Goal: Book appointment/travel/reservation

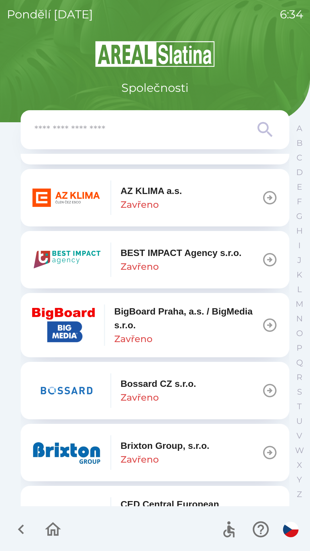
scroll to position [553, 0]
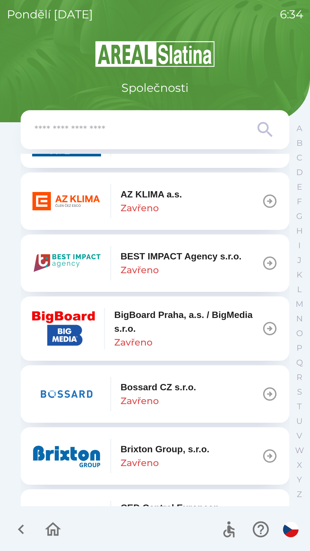
click at [88, 199] on img "button" at bounding box center [66, 201] width 69 height 34
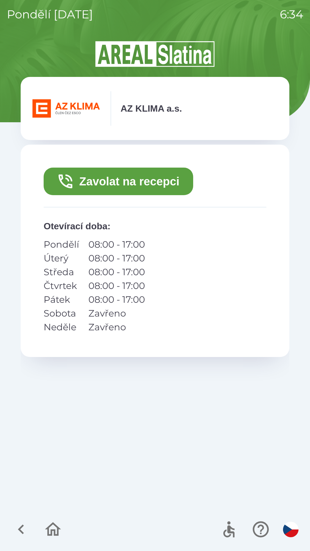
click at [83, 176] on button "Zavolat na recepci" at bounding box center [119, 182] width 150 height 28
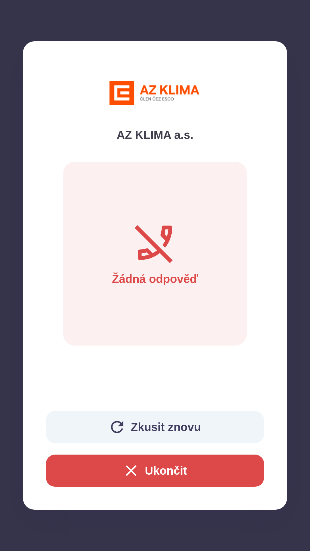
click at [202, 467] on button "Ukončit" at bounding box center [155, 471] width 218 height 32
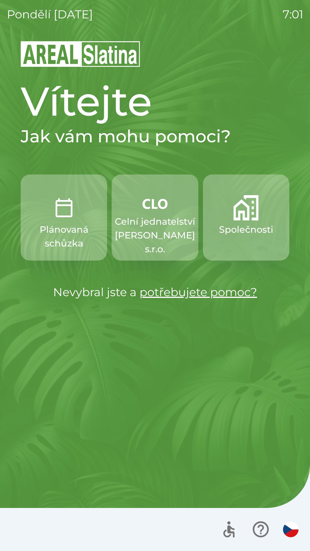
click at [163, 216] on p "Celní jednatelství [PERSON_NAME] s.r.o." at bounding box center [155, 235] width 80 height 41
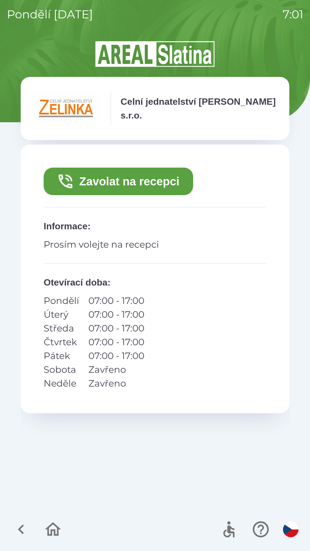
click at [147, 177] on button "Zavolat na recepci" at bounding box center [119, 182] width 150 height 28
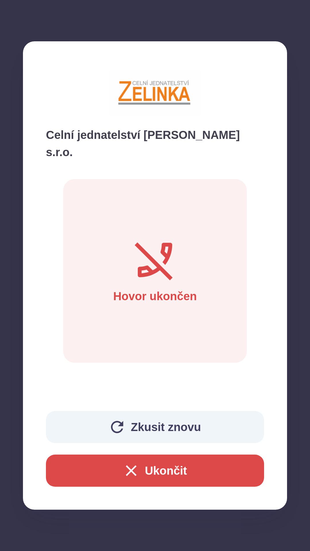
click at [162, 427] on button "Zkusit znovu" at bounding box center [155, 427] width 218 height 32
click at [186, 463] on button "Ukončit" at bounding box center [155, 471] width 218 height 32
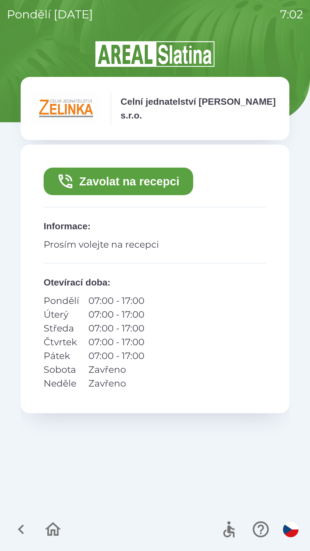
click at [139, 180] on button "Zavolat na recepci" at bounding box center [119, 182] width 150 height 28
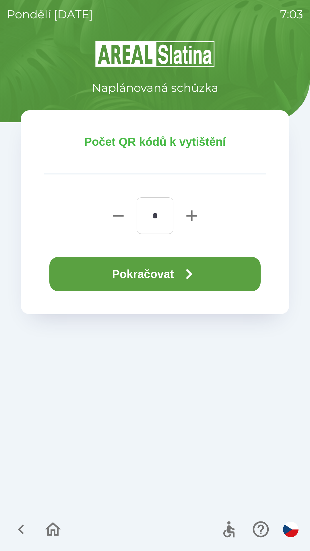
click at [187, 212] on icon "button" at bounding box center [192, 216] width 18 height 18
type input "*"
click at [151, 271] on button "Pokračovat" at bounding box center [154, 274] width 211 height 34
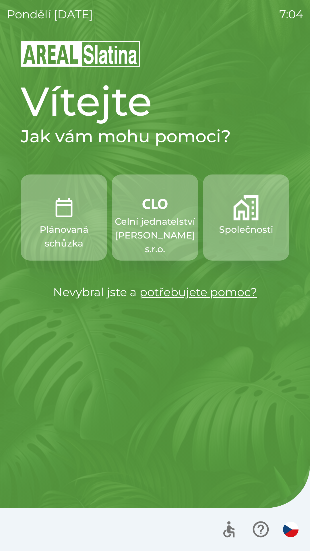
click at [163, 216] on p "Celní jednatelství [PERSON_NAME] s.r.o." at bounding box center [155, 235] width 80 height 41
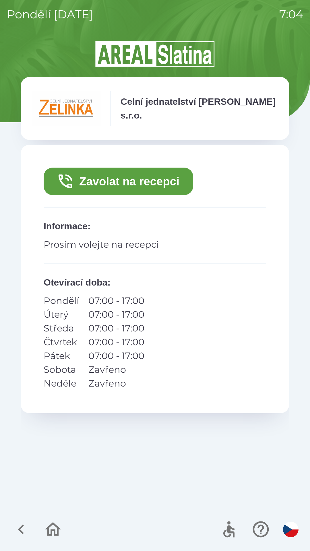
click at [181, 175] on button "Zavolat na recepci" at bounding box center [119, 182] width 150 height 28
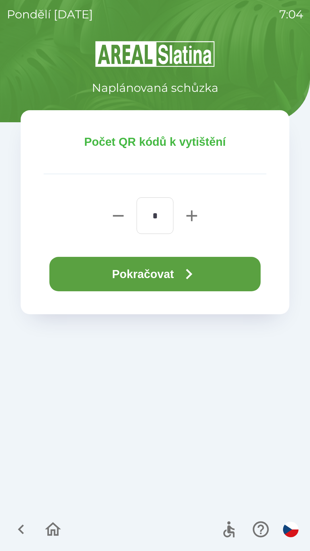
click at [226, 277] on button "Pokračovat" at bounding box center [154, 274] width 211 height 34
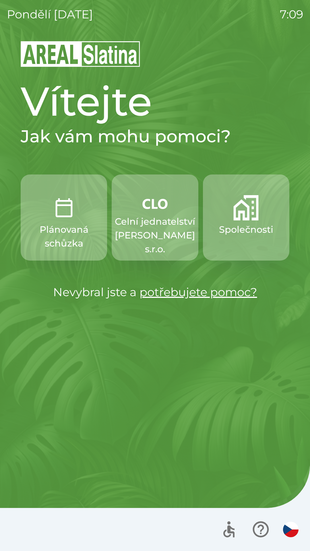
click at [152, 230] on p "Celní jednatelství [PERSON_NAME] s.r.o." at bounding box center [155, 235] width 80 height 41
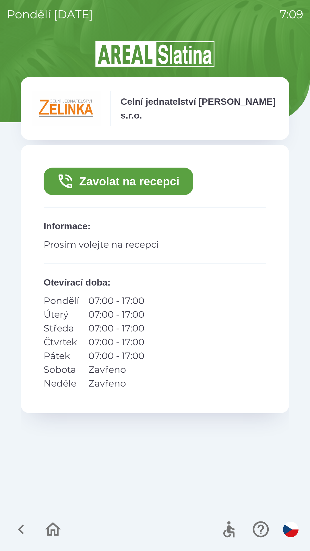
click at [135, 176] on button "Zavolat na recepci" at bounding box center [119, 182] width 150 height 28
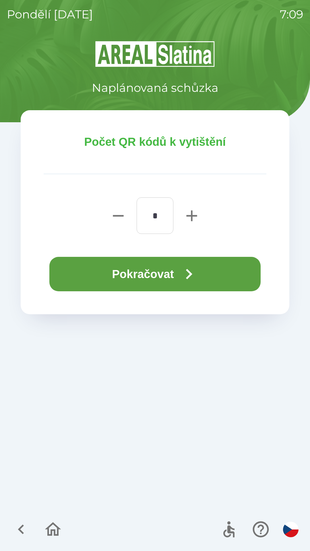
click at [168, 276] on button "Pokračovat" at bounding box center [154, 274] width 211 height 34
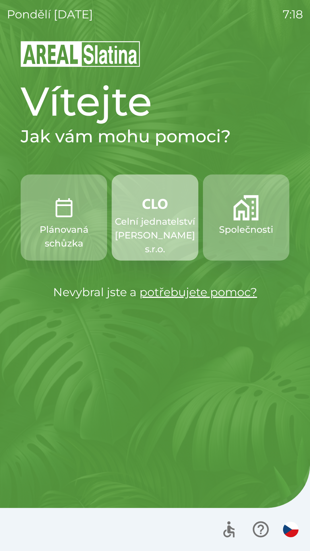
click at [153, 221] on p "Celní jednatelství [PERSON_NAME] s.r.o." at bounding box center [155, 235] width 80 height 41
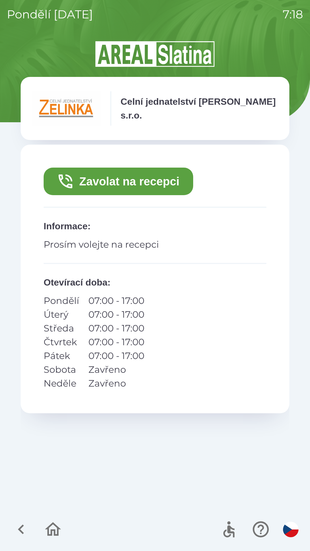
click at [144, 177] on button "Zavolat na recepci" at bounding box center [119, 182] width 150 height 28
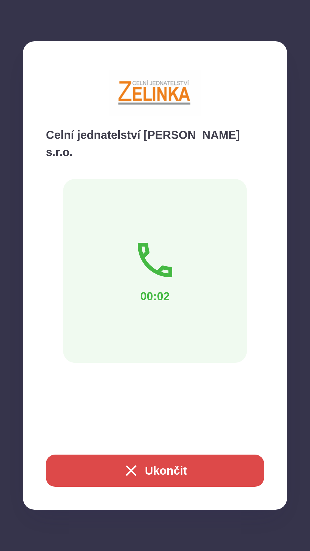
click at [174, 467] on button "Ukončit" at bounding box center [155, 471] width 218 height 32
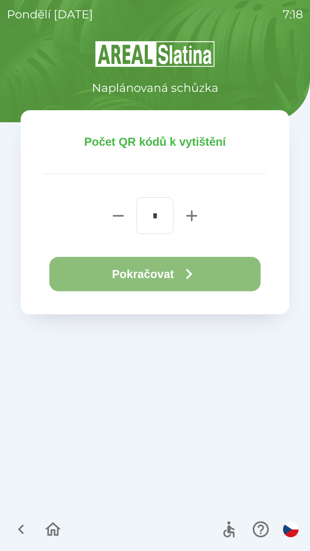
click at [178, 270] on button "Pokračovat" at bounding box center [154, 274] width 211 height 34
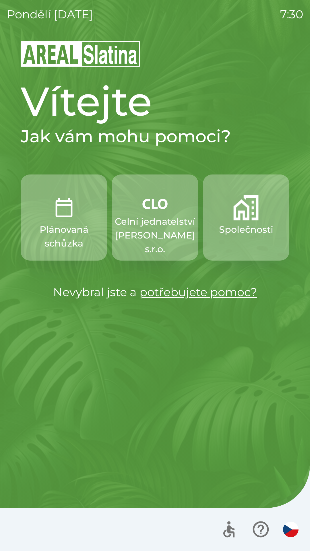
click at [150, 217] on p "Celní jednatelství [PERSON_NAME] s.r.o." at bounding box center [155, 235] width 80 height 41
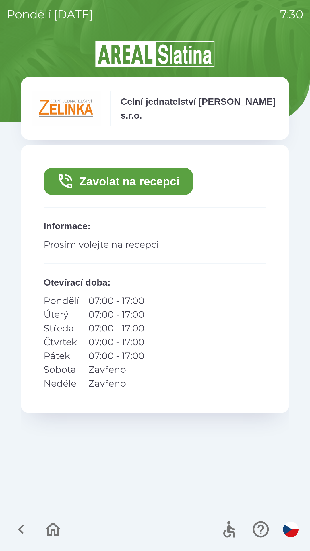
click at [140, 185] on button "Zavolat na recepci" at bounding box center [119, 182] width 150 height 28
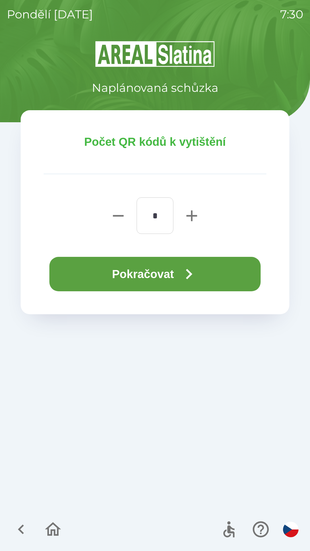
click at [172, 273] on button "Pokračovat" at bounding box center [154, 274] width 211 height 34
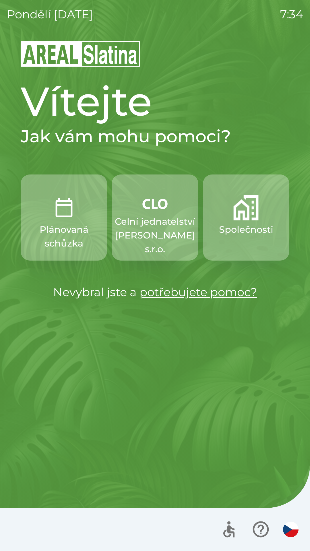
click at [53, 236] on p "Plánovaná schůzka" at bounding box center [63, 237] width 59 height 28
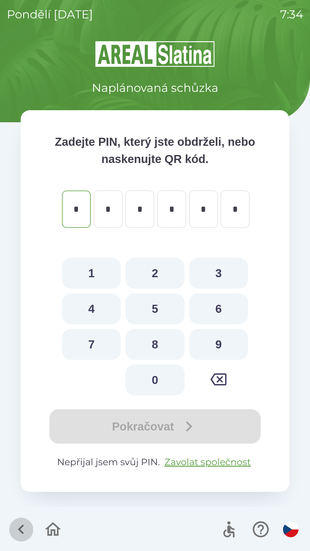
click at [21, 525] on icon "button" at bounding box center [20, 529] width 19 height 19
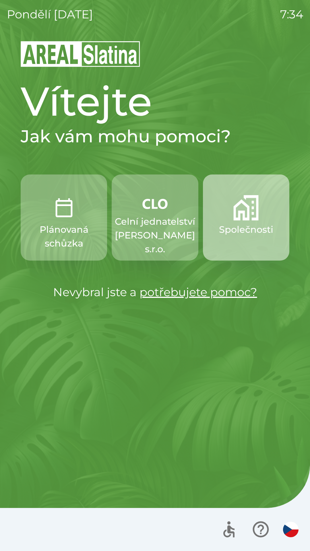
click at [238, 240] on button "Společnosti" at bounding box center [246, 218] width 86 height 86
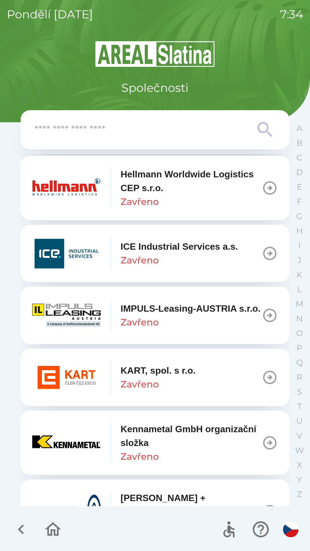
scroll to position [1999, 0]
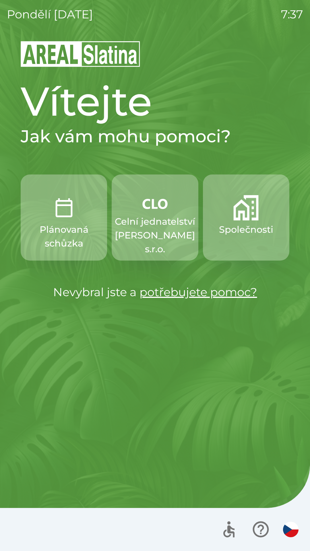
click at [155, 234] on p "Celní jednatelství [PERSON_NAME] s.r.o." at bounding box center [155, 235] width 80 height 41
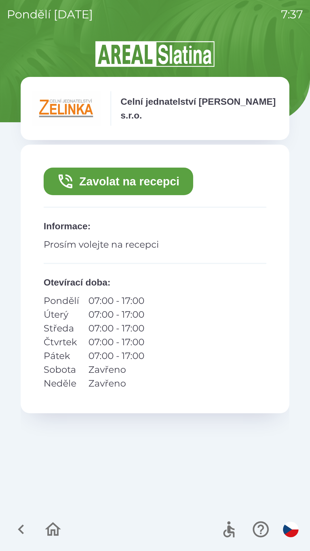
click at [107, 180] on button "Zavolat na recepci" at bounding box center [119, 182] width 150 height 28
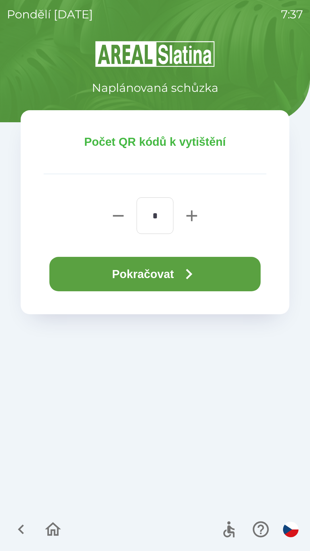
click at [104, 268] on button "Pokračovat" at bounding box center [154, 274] width 211 height 34
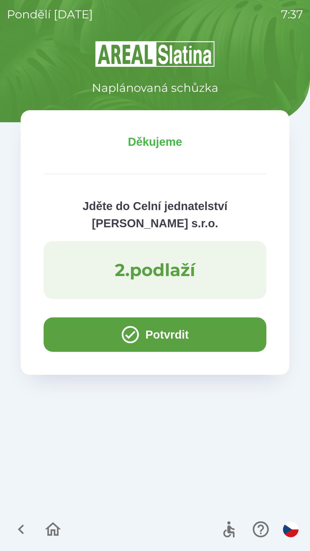
click at [75, 335] on button "Potvrdit" at bounding box center [155, 335] width 223 height 34
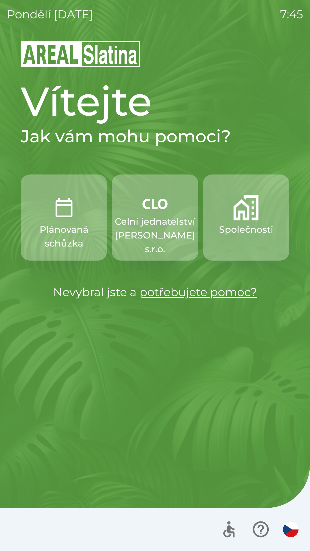
click at [152, 221] on p "Celní jednatelství [PERSON_NAME] s.r.o." at bounding box center [155, 235] width 80 height 41
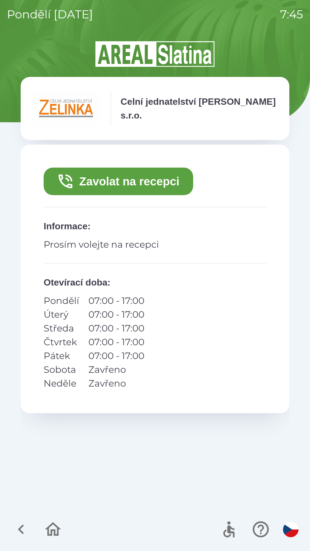
click at [132, 183] on button "Zavolat na recepci" at bounding box center [119, 182] width 150 height 28
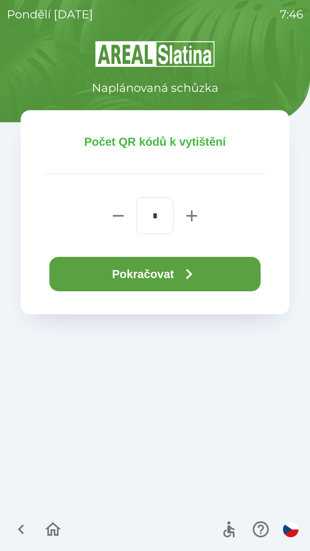
click at [199, 270] on icon "button" at bounding box center [189, 274] width 21 height 21
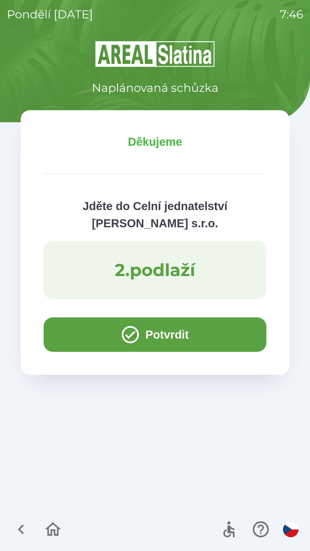
click at [22, 521] on icon "button" at bounding box center [20, 529] width 19 height 19
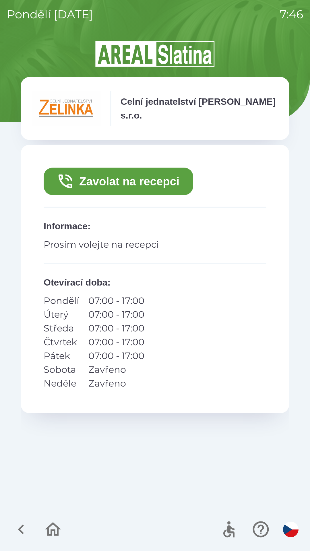
click at [50, 520] on icon "button" at bounding box center [52, 529] width 19 height 19
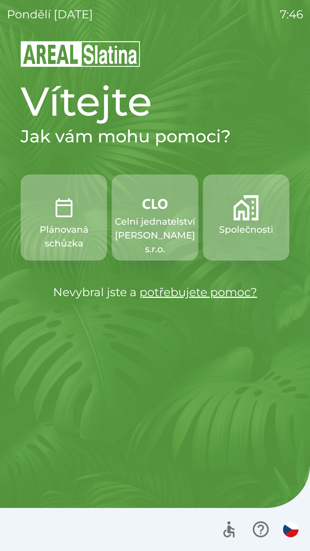
click at [246, 234] on p "Společnosti" at bounding box center [246, 230] width 54 height 14
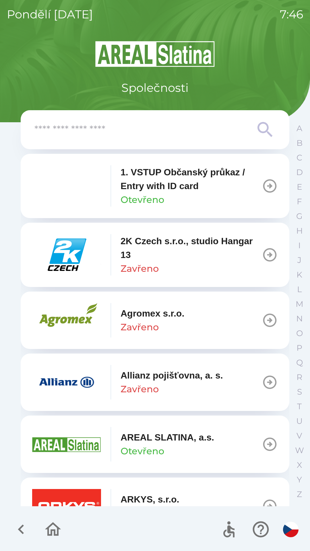
click at [162, 130] on input "text" at bounding box center [143, 130] width 218 height 16
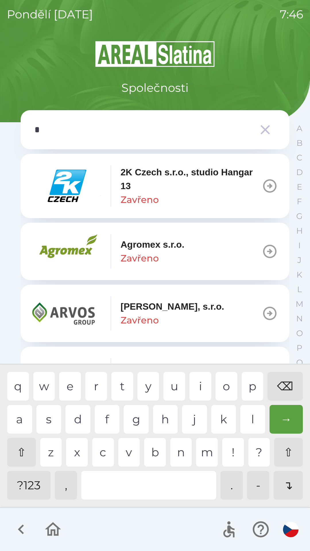
click at [129, 414] on div "g" at bounding box center [136, 419] width 25 height 29
type input "**"
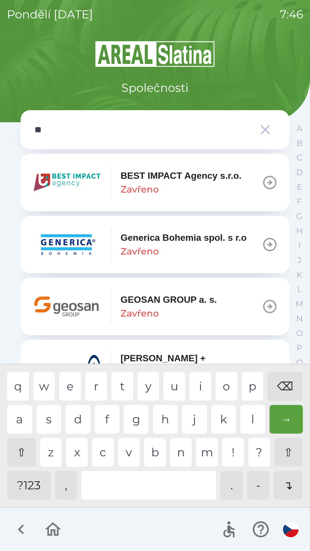
click at [64, 386] on div "e" at bounding box center [70, 386] width 22 height 29
click at [188, 304] on p "GEOSAN GROUP a. s." at bounding box center [169, 300] width 96 height 14
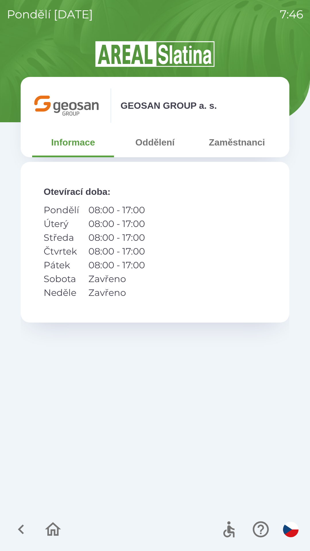
click at [238, 138] on button "Zaměstnanci" at bounding box center [237, 142] width 82 height 21
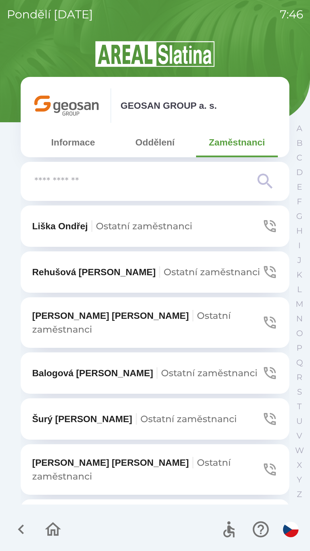
click at [173, 183] on input "text" at bounding box center [143, 182] width 218 height 16
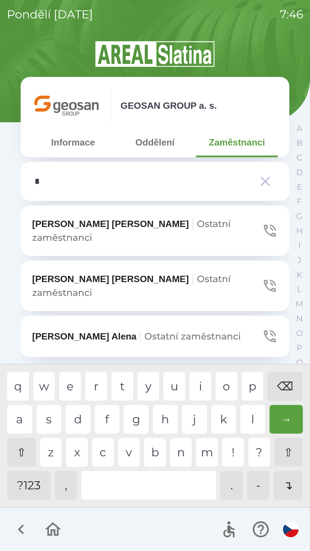
click at [47, 446] on div "z" at bounding box center [51, 452] width 22 height 29
type input "**"
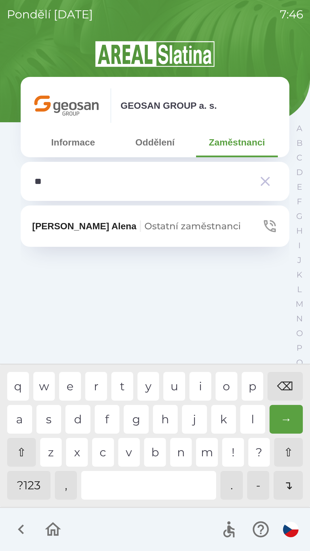
click at [181, 234] on button "Zezulová [PERSON_NAME] zaměstnanci" at bounding box center [155, 226] width 269 height 41
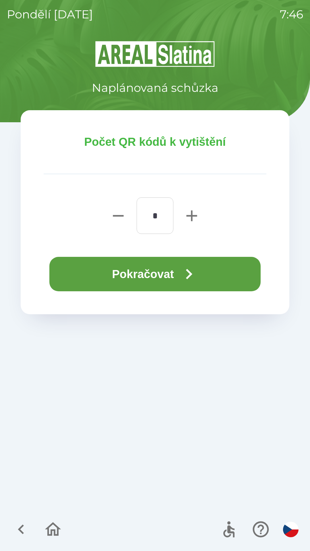
click at [199, 281] on icon "button" at bounding box center [189, 274] width 21 height 21
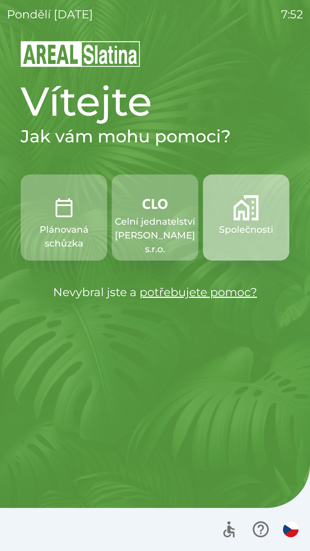
click at [260, 227] on p "Společnosti" at bounding box center [246, 230] width 54 height 14
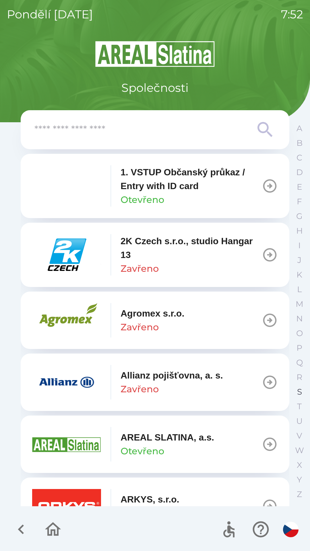
click at [297, 386] on button "S" at bounding box center [299, 392] width 14 height 15
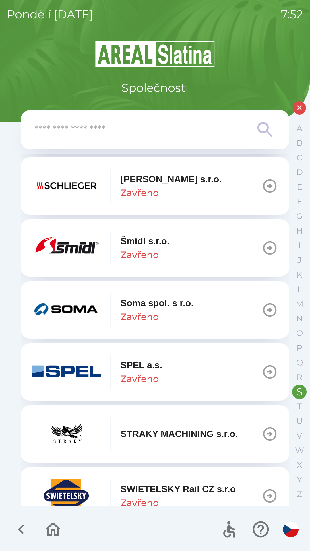
scroll to position [77, 0]
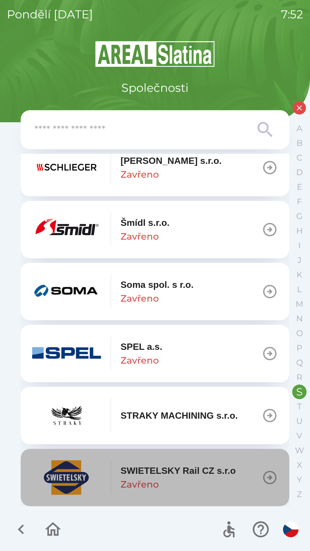
click at [158, 464] on p "SWIETELSKY Rail CZ s.r.o" at bounding box center [178, 471] width 115 height 14
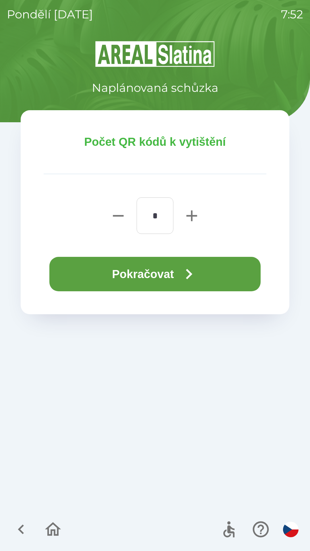
click at [158, 277] on button "Pokračovat" at bounding box center [154, 274] width 211 height 34
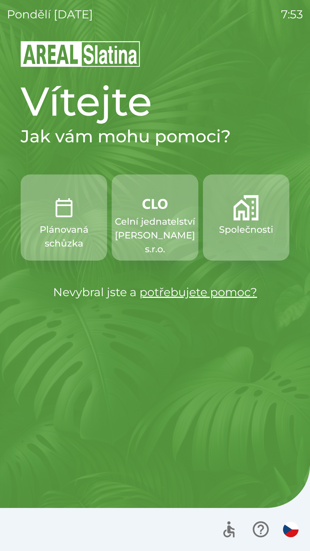
click at [181, 241] on p "Celní jednatelství [PERSON_NAME] s.r.o." at bounding box center [155, 235] width 80 height 41
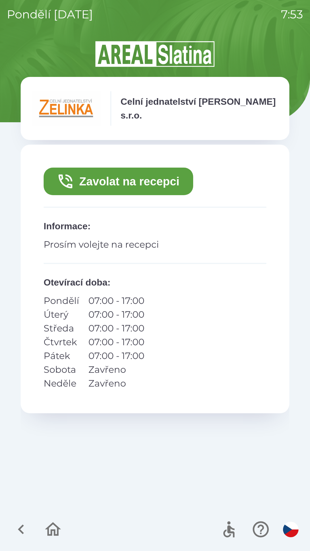
click at [162, 179] on button "Zavolat na recepci" at bounding box center [119, 182] width 150 height 28
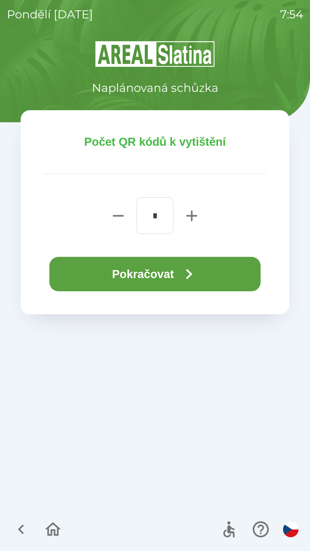
click at [190, 276] on icon "button" at bounding box center [189, 274] width 21 height 21
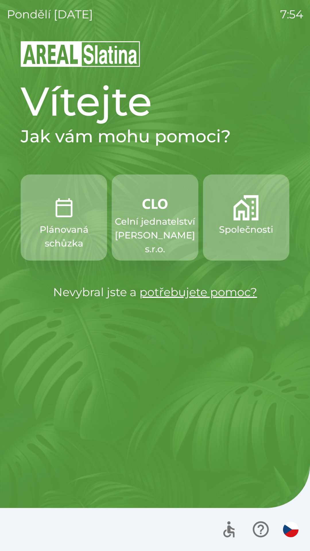
click at [254, 236] on p "Společnosti" at bounding box center [246, 230] width 54 height 14
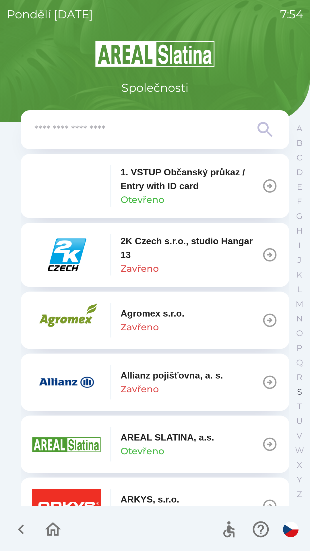
click at [297, 388] on p "S" at bounding box center [299, 392] width 5 height 10
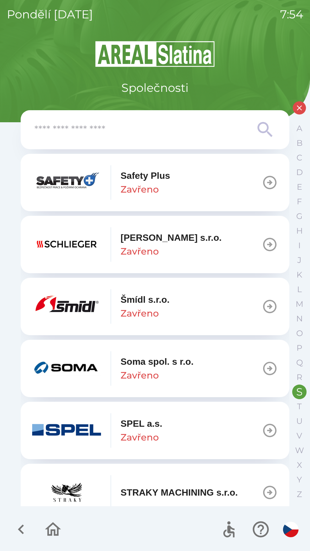
scroll to position [77, 0]
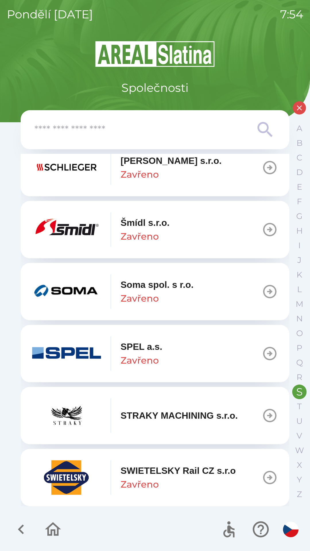
click at [192, 481] on div "SWIETELSKY Rail CZ s.r.o Zavřeno" at bounding box center [178, 478] width 115 height 28
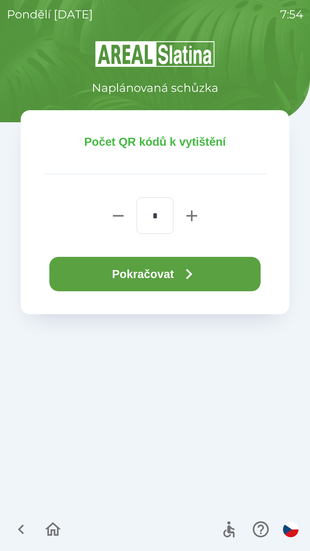
click at [192, 276] on icon "button" at bounding box center [189, 274] width 6 height 10
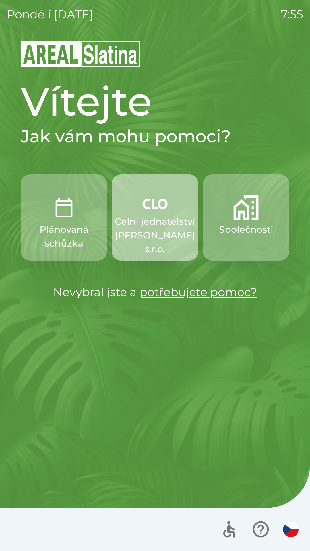
click at [157, 216] on p "Celní jednatelství [PERSON_NAME] s.r.o." at bounding box center [155, 235] width 80 height 41
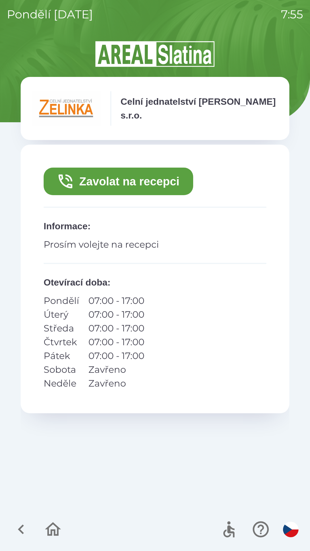
click at [99, 182] on button "Zavolat na recepci" at bounding box center [119, 182] width 150 height 28
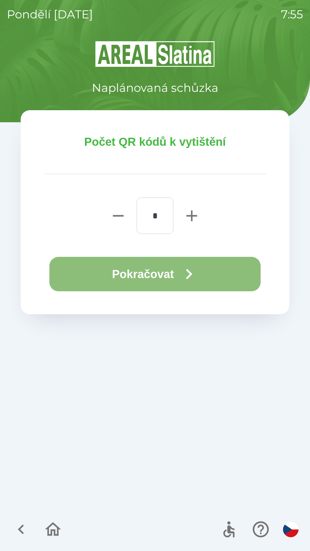
click at [91, 273] on button "Pokračovat" at bounding box center [154, 274] width 211 height 34
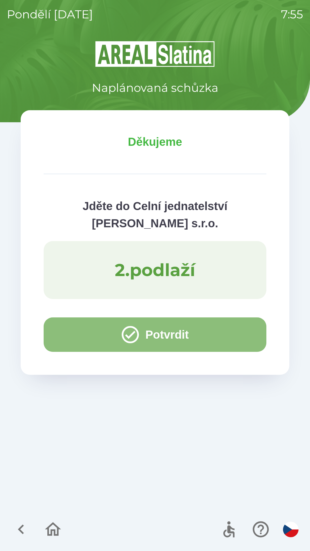
click at [78, 334] on button "Potvrdit" at bounding box center [155, 335] width 223 height 34
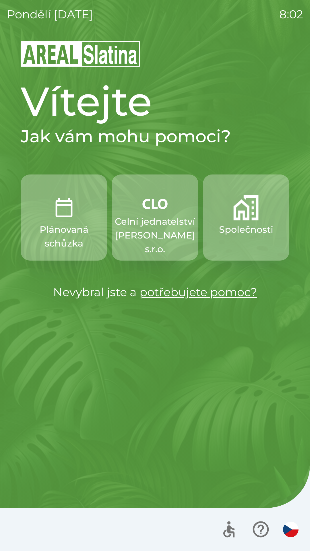
click at [149, 221] on p "Celní jednatelství [PERSON_NAME] s.r.o." at bounding box center [155, 235] width 80 height 41
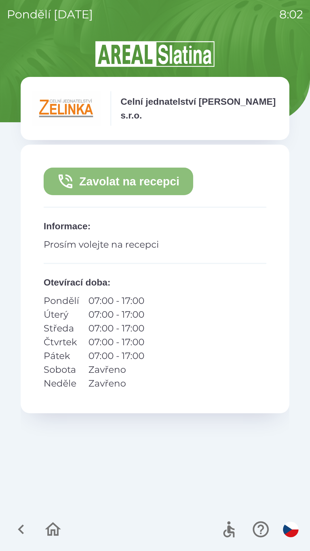
click at [104, 184] on button "Zavolat na recepci" at bounding box center [119, 182] width 150 height 28
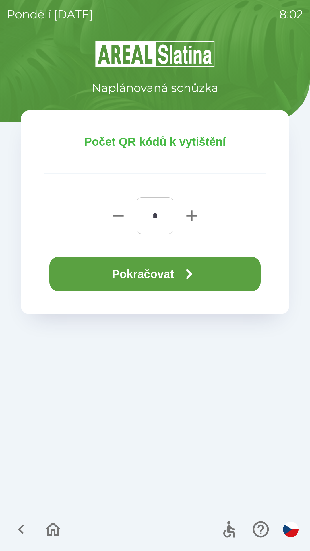
click at [108, 268] on button "Pokračovat" at bounding box center [154, 274] width 211 height 34
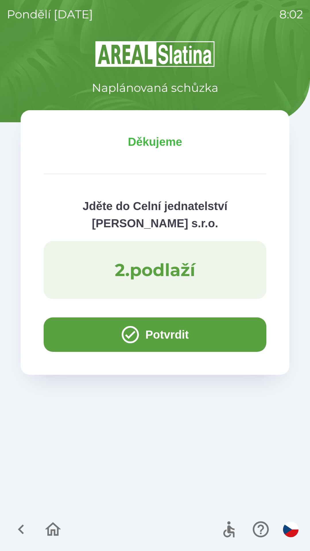
click at [67, 331] on button "Potvrdit" at bounding box center [155, 335] width 223 height 34
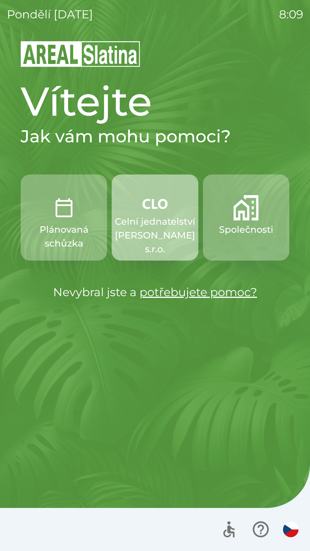
click at [156, 210] on img "button" at bounding box center [154, 203] width 25 height 17
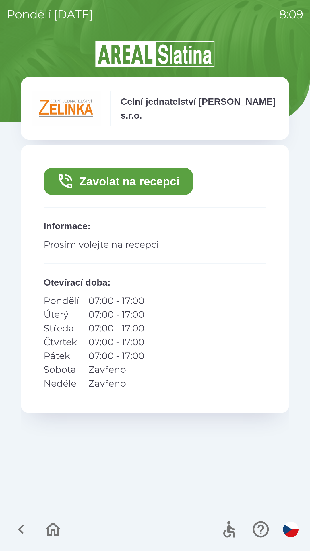
click at [161, 175] on button "Zavolat na recepci" at bounding box center [119, 182] width 150 height 28
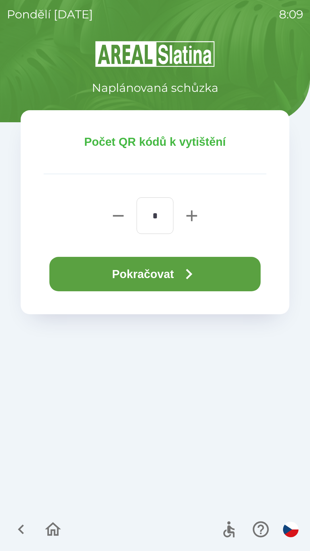
click at [223, 271] on button "Pokračovat" at bounding box center [154, 274] width 211 height 34
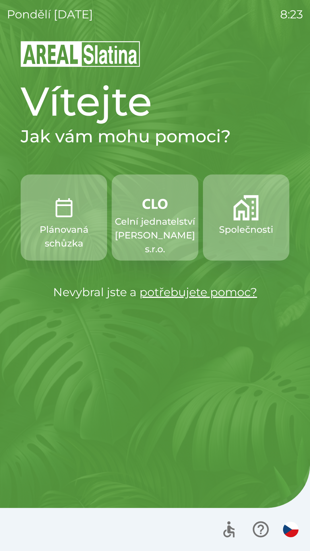
click at [165, 236] on p "Celní jednatelství [PERSON_NAME] s.r.o." at bounding box center [155, 235] width 80 height 41
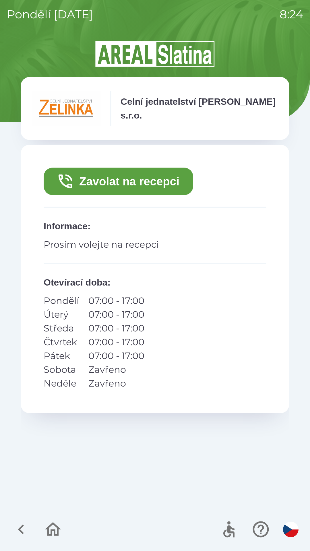
click at [139, 183] on button "Zavolat na recepci" at bounding box center [119, 182] width 150 height 28
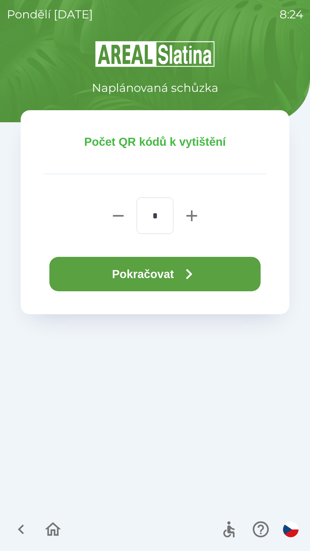
click at [185, 262] on button "Pokračovat" at bounding box center [154, 274] width 211 height 34
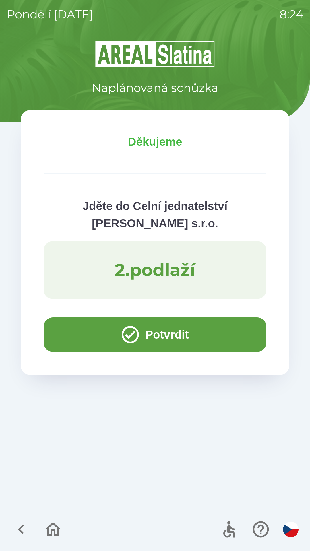
click at [59, 527] on icon "button" at bounding box center [52, 529] width 19 height 19
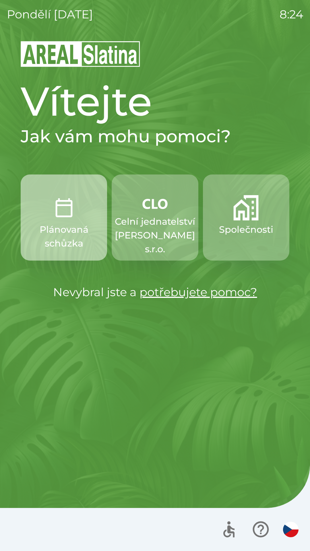
click at [67, 215] on img "button" at bounding box center [63, 207] width 25 height 25
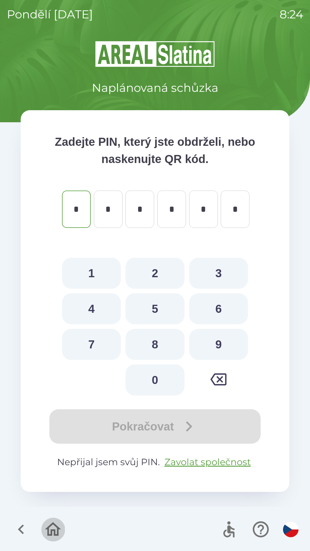
click at [53, 526] on icon "button" at bounding box center [52, 529] width 19 height 19
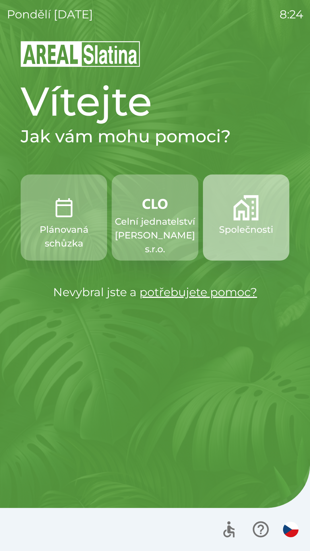
click at [243, 222] on button "Společnosti" at bounding box center [246, 218] width 86 height 86
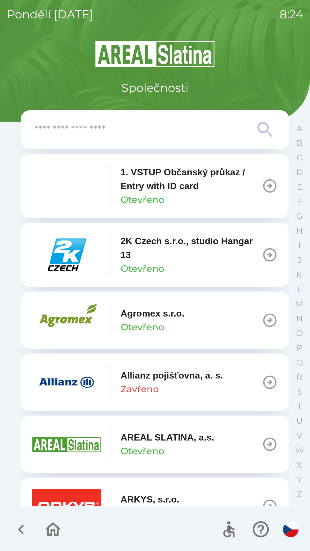
click at [235, 127] on input "text" at bounding box center [143, 130] width 218 height 16
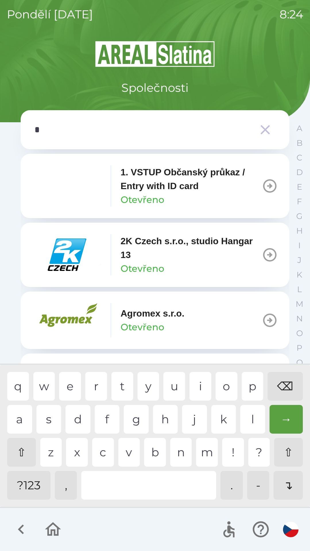
type input "**"
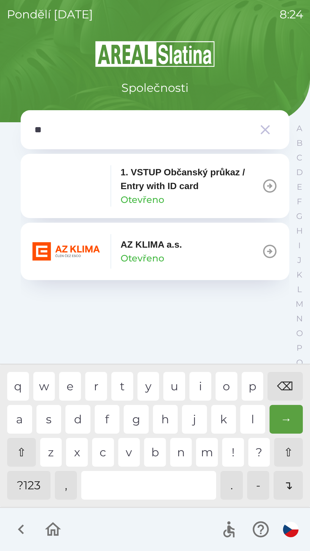
click at [272, 244] on icon "button" at bounding box center [270, 251] width 16 height 16
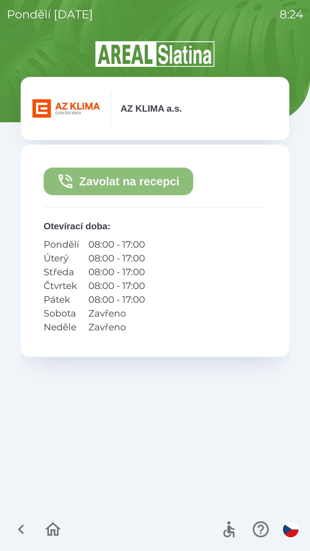
click at [158, 179] on button "Zavolat na recepci" at bounding box center [119, 182] width 150 height 28
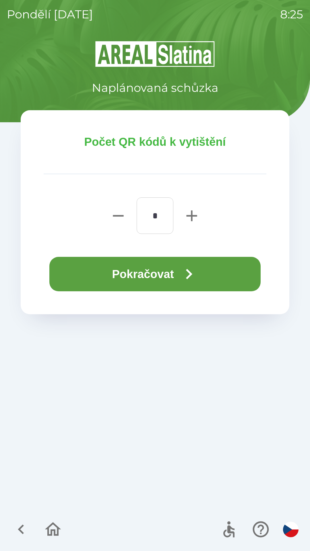
click at [175, 275] on button "Pokračovat" at bounding box center [154, 274] width 211 height 34
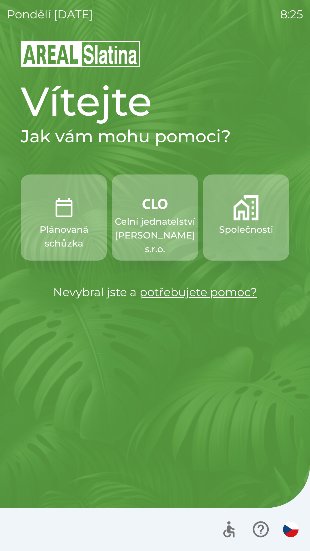
click at [161, 227] on p "Celní jednatelství [PERSON_NAME] s.r.o." at bounding box center [155, 235] width 80 height 41
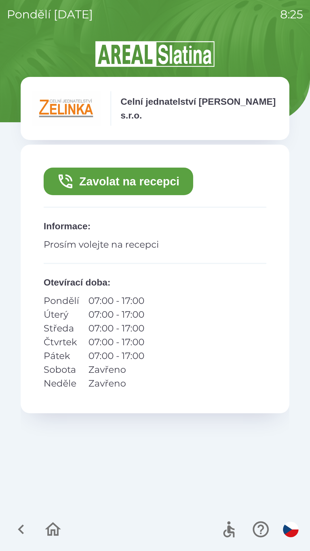
click at [149, 185] on button "Zavolat na recepci" at bounding box center [119, 182] width 150 height 28
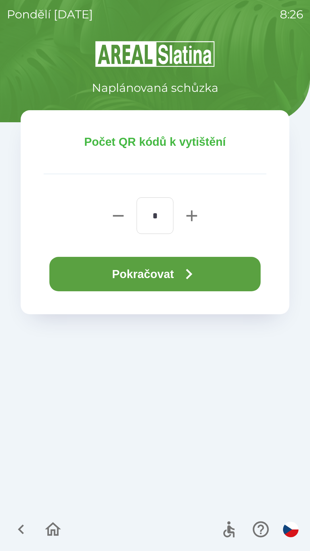
click at [180, 275] on button "Pokračovat" at bounding box center [154, 274] width 211 height 34
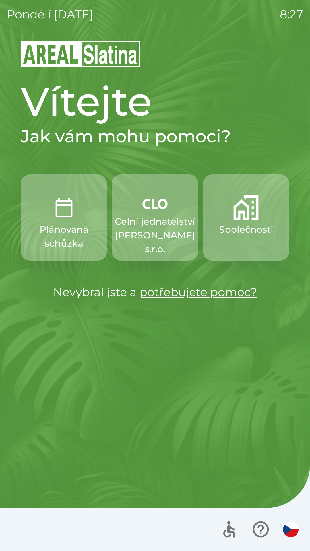
click at [248, 214] on img "button" at bounding box center [245, 207] width 25 height 25
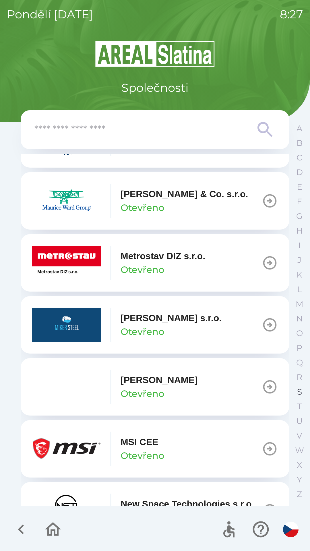
scroll to position [2443, 0]
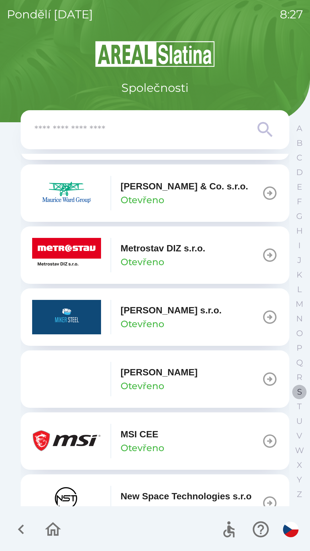
click at [298, 392] on p "S" at bounding box center [299, 392] width 5 height 10
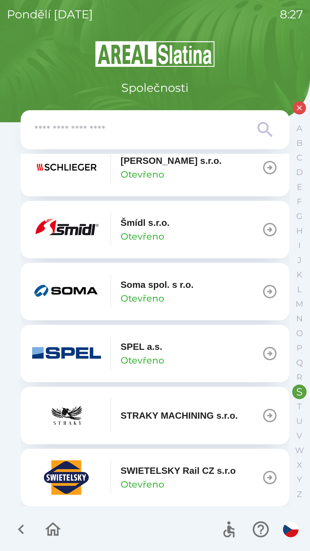
click at [167, 233] on div "Šmídl [PERSON_NAME]" at bounding box center [145, 230] width 49 height 28
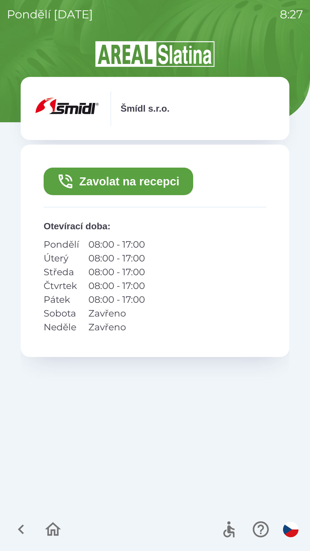
click at [144, 186] on button "Zavolat na recepci" at bounding box center [119, 182] width 150 height 28
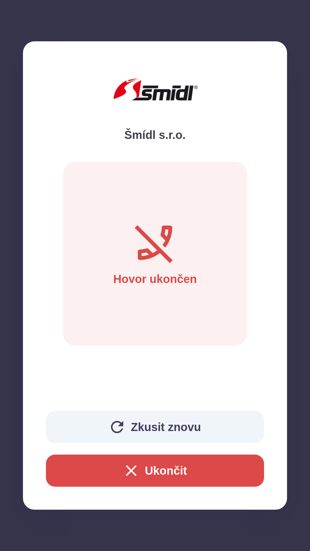
click at [157, 463] on button "Ukončit" at bounding box center [155, 471] width 218 height 32
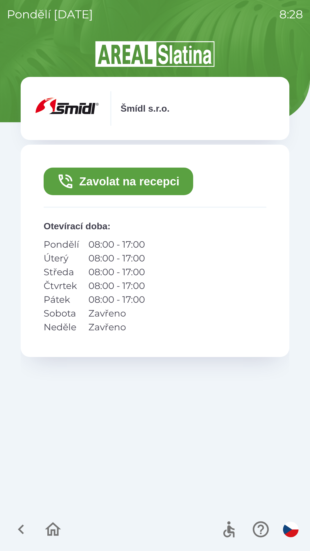
click at [132, 180] on button "Zavolat na recepci" at bounding box center [119, 182] width 150 height 28
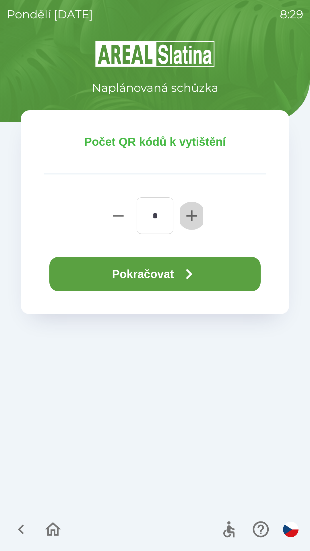
click at [191, 216] on icon "button" at bounding box center [191, 215] width 11 height 11
type input "*"
click at [156, 276] on button "Pokračovat" at bounding box center [154, 274] width 211 height 34
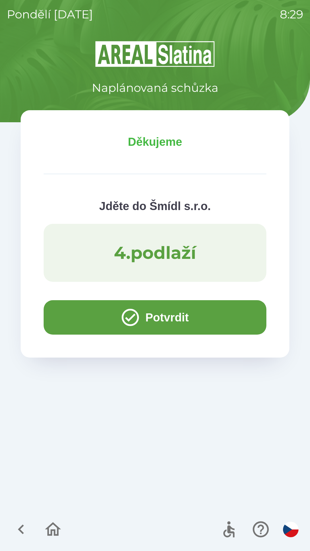
click at [172, 319] on button "Potvrdit" at bounding box center [155, 317] width 223 height 34
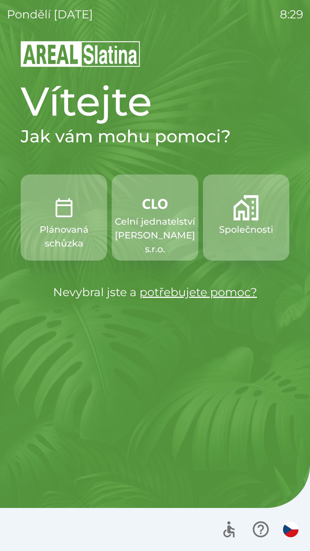
click at [75, 226] on p "Plánovaná schůzka" at bounding box center [63, 237] width 59 height 28
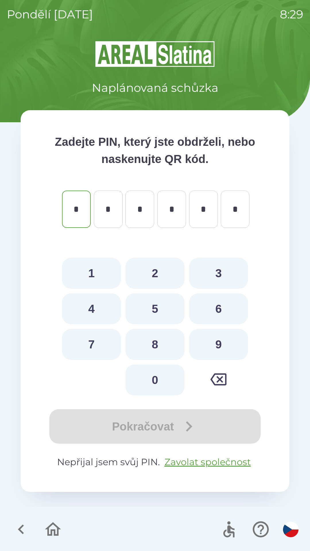
click at [22, 532] on icon "button" at bounding box center [21, 530] width 6 height 10
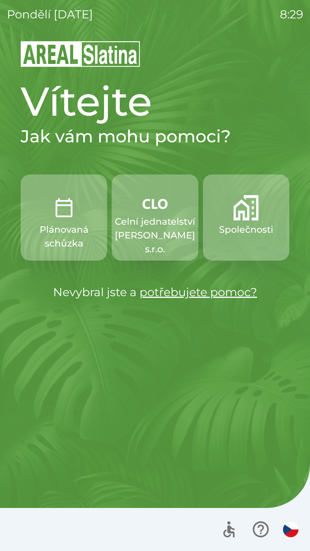
click at [250, 216] on img "button" at bounding box center [245, 207] width 25 height 25
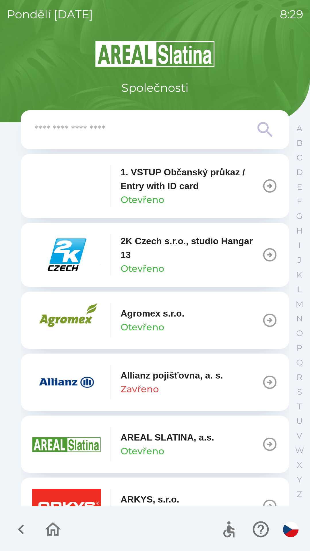
click at [199, 136] on input "text" at bounding box center [143, 130] width 218 height 16
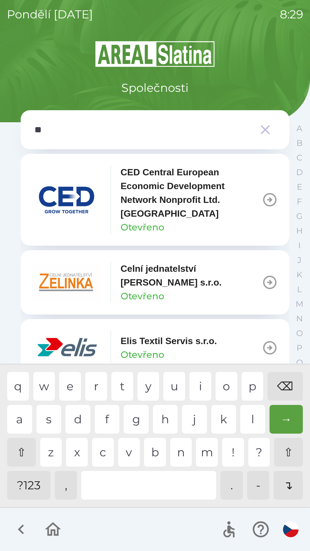
click at [246, 417] on div "l" at bounding box center [252, 419] width 25 height 29
type input "***"
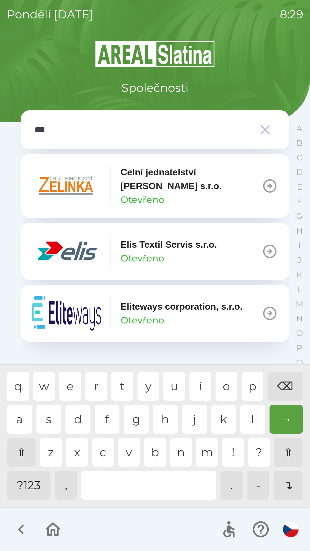
click at [202, 385] on div "i" at bounding box center [201, 386] width 22 height 29
click at [161, 262] on p "Otevřeno" at bounding box center [143, 259] width 44 height 14
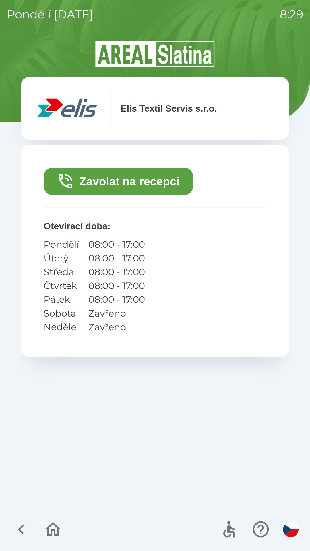
click at [145, 181] on button "Zavolat na recepci" at bounding box center [119, 182] width 150 height 28
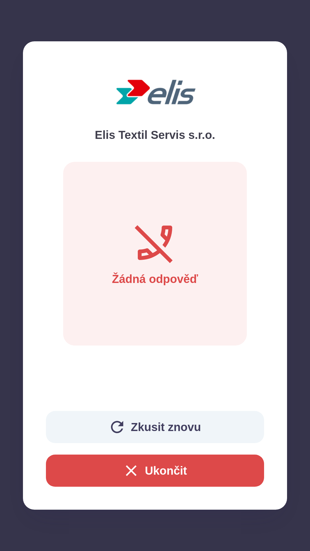
click at [214, 472] on button "Ukončit" at bounding box center [155, 471] width 218 height 32
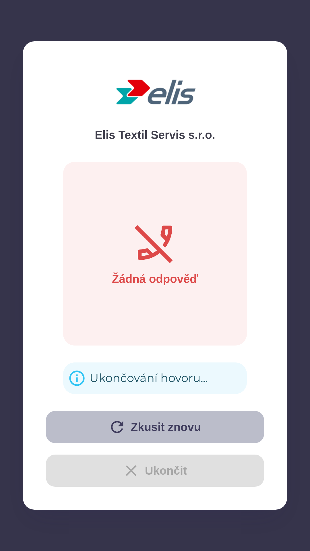
click at [204, 426] on button "Zkusit znovu" at bounding box center [155, 427] width 218 height 32
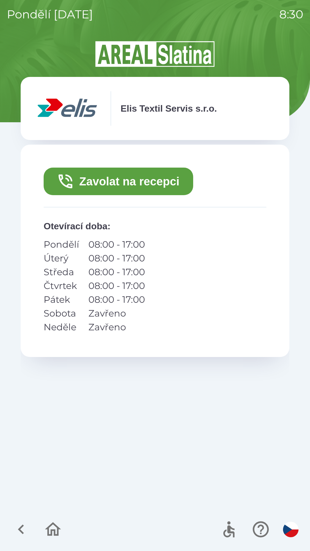
click at [162, 175] on button "Zavolat na recepci" at bounding box center [119, 182] width 150 height 28
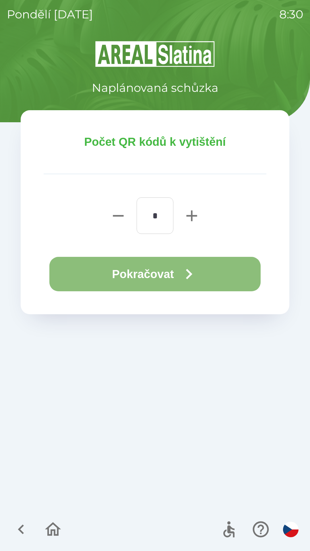
click at [188, 265] on icon "button" at bounding box center [189, 274] width 21 height 21
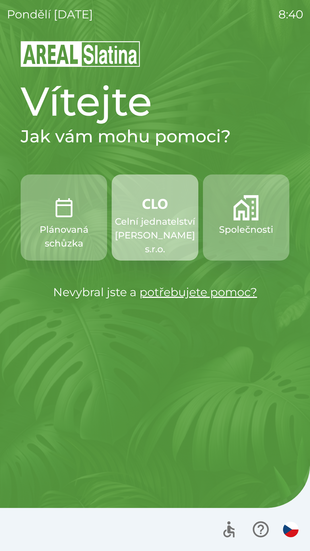
click at [150, 218] on p "Celní jednatelství [PERSON_NAME] s.r.o." at bounding box center [155, 235] width 80 height 41
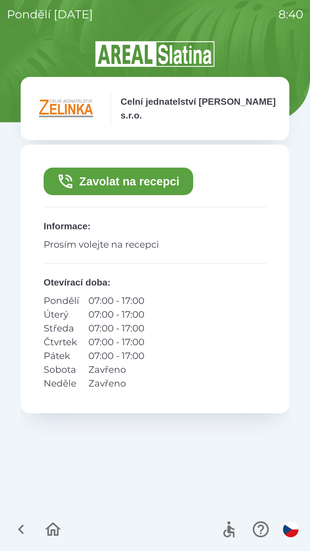
click at [150, 177] on button "Zavolat na recepci" at bounding box center [119, 182] width 150 height 28
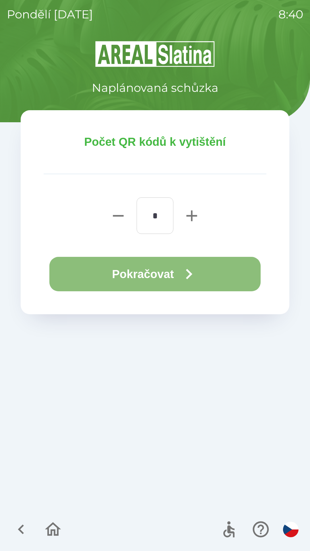
click at [191, 273] on icon "button" at bounding box center [189, 274] width 21 height 21
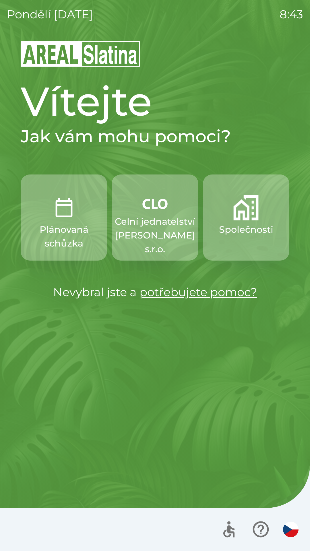
click at [235, 225] on p "Společnosti" at bounding box center [246, 230] width 54 height 14
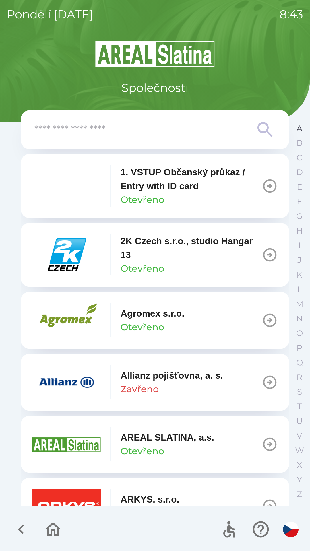
click at [293, 130] on button "A" at bounding box center [299, 128] width 14 height 15
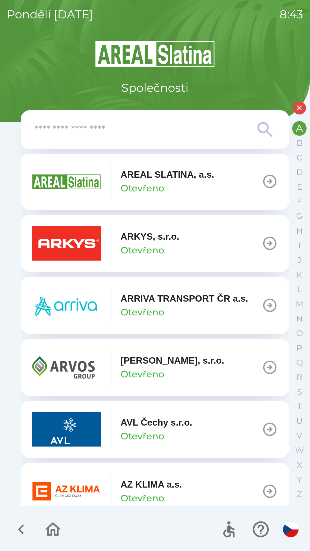
scroll to position [139, 0]
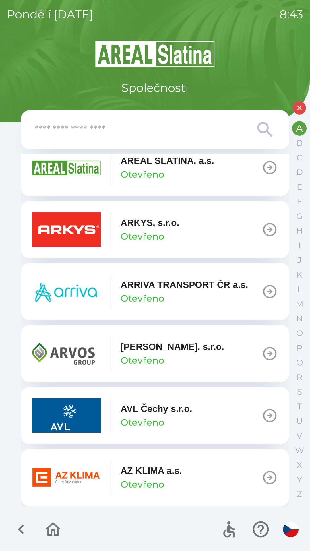
click at [138, 472] on p "AZ KLIMA a.s." at bounding box center [151, 471] width 61 height 14
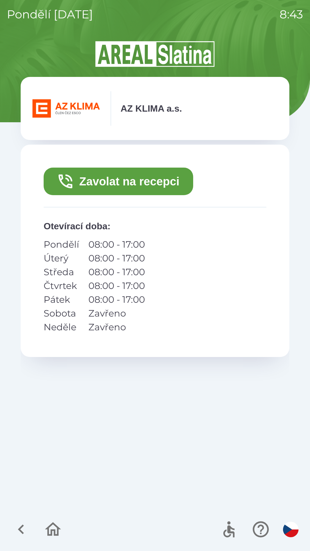
click at [105, 182] on button "Zavolat na recepci" at bounding box center [119, 182] width 150 height 28
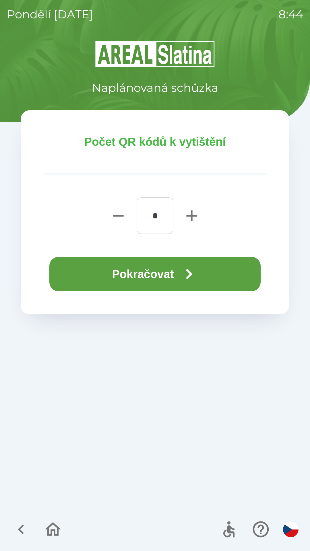
click at [107, 278] on button "Pokračovat" at bounding box center [154, 274] width 211 height 34
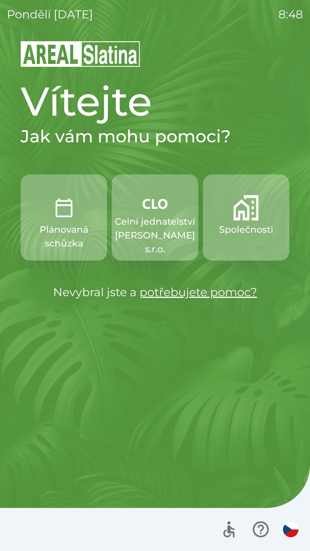
click at [247, 225] on p "Společnosti" at bounding box center [246, 230] width 54 height 14
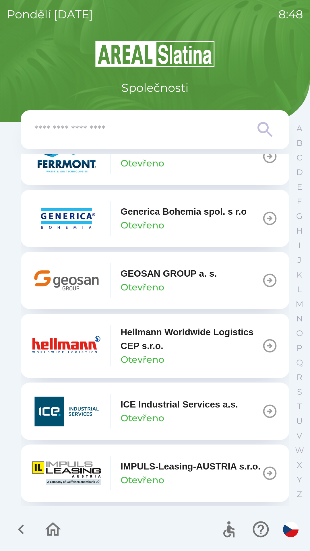
scroll to position [1842, 0]
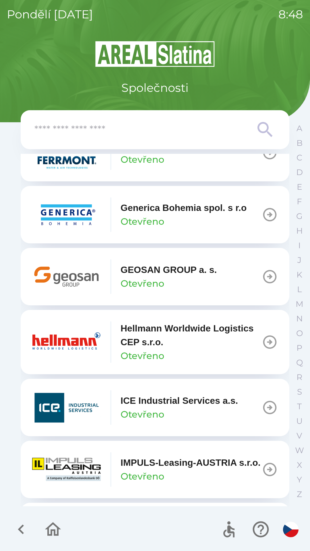
click at [100, 130] on input "text" at bounding box center [143, 130] width 218 height 16
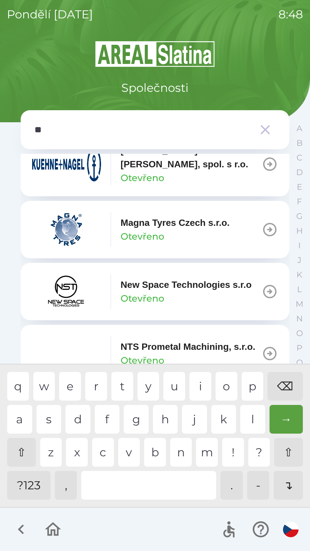
scroll to position [0, 0]
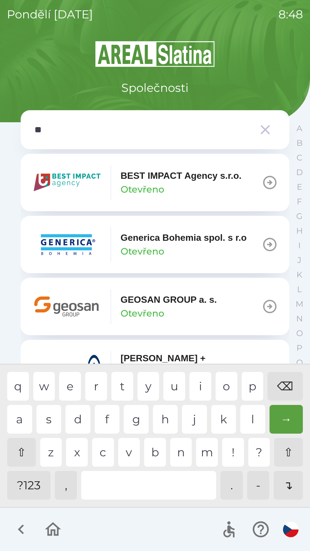
type input "***"
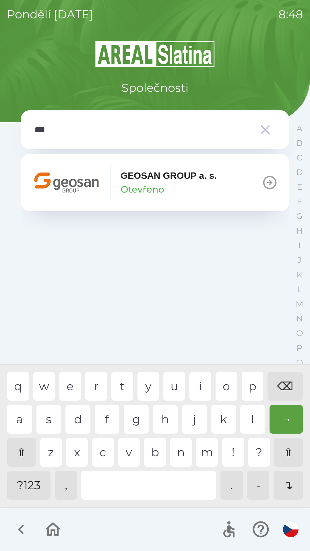
click at [222, 387] on div "o" at bounding box center [227, 386] width 22 height 29
click at [156, 185] on p "Otevřeno" at bounding box center [143, 190] width 44 height 14
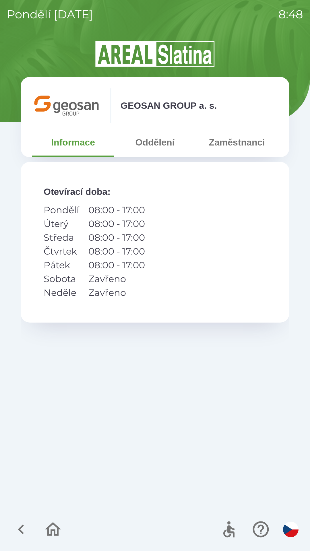
click at [244, 145] on button "Zaměstnanci" at bounding box center [237, 142] width 82 height 21
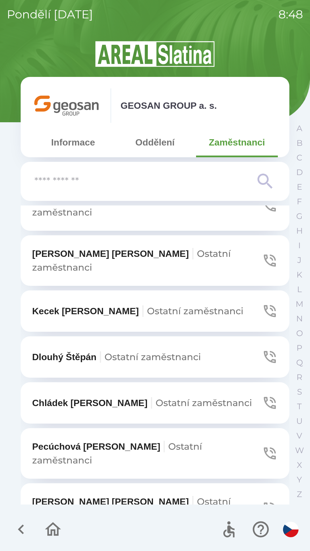
scroll to position [379, 0]
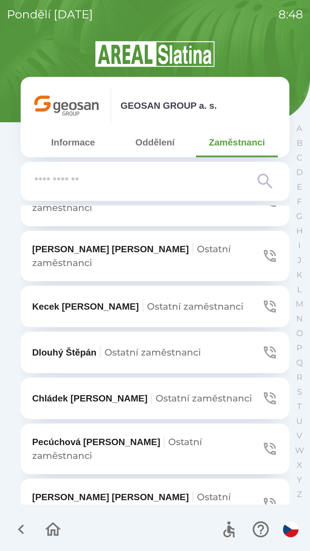
click at [264, 393] on icon "button" at bounding box center [270, 399] width 12 height 12
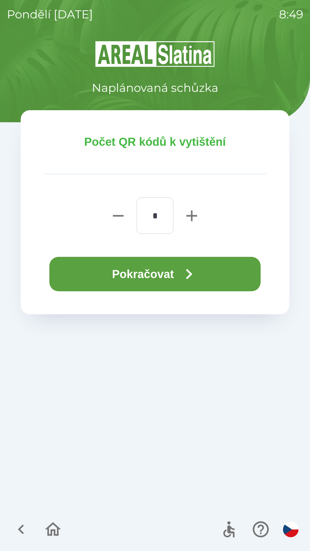
click at [168, 273] on button "Pokračovat" at bounding box center [154, 274] width 211 height 34
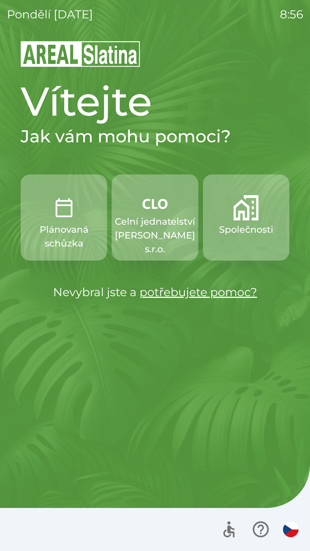
click at [158, 223] on p "Celní jednatelství [PERSON_NAME] s.r.o." at bounding box center [155, 235] width 80 height 41
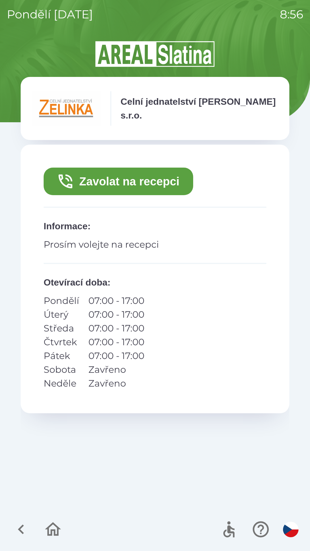
click at [191, 191] on button "Zavolat na recepci" at bounding box center [119, 182] width 150 height 28
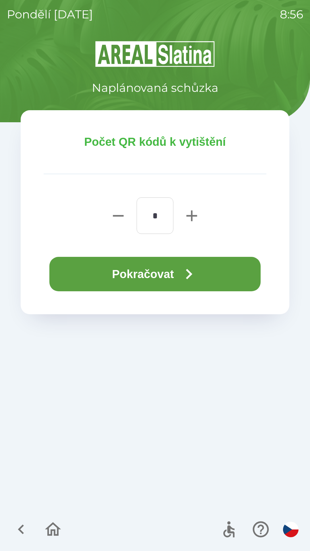
click at [185, 270] on icon "button" at bounding box center [189, 274] width 21 height 21
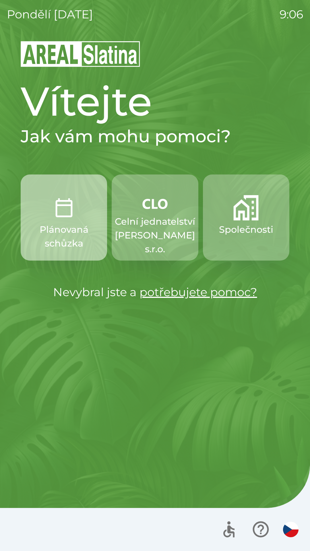
click at [81, 233] on p "Plánovaná schůzka" at bounding box center [63, 237] width 59 height 28
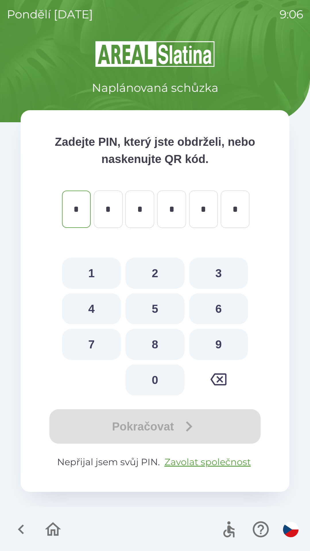
click at [15, 527] on icon "button" at bounding box center [20, 529] width 19 height 19
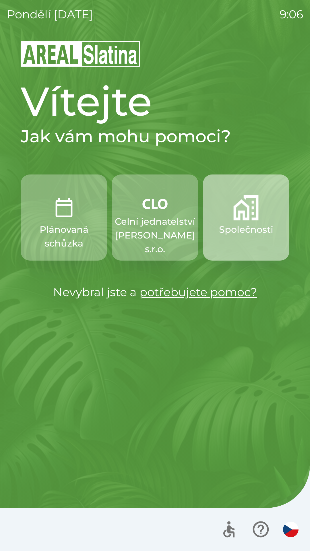
click at [236, 223] on p "Společnosti" at bounding box center [246, 230] width 54 height 14
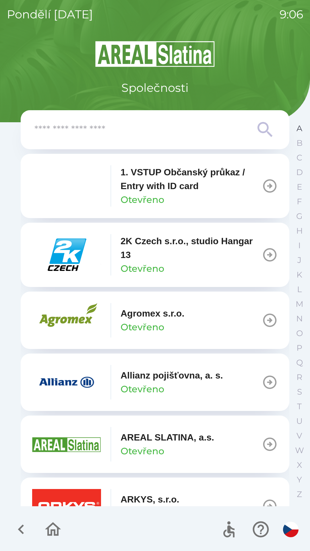
click at [293, 128] on button "A" at bounding box center [299, 128] width 14 height 15
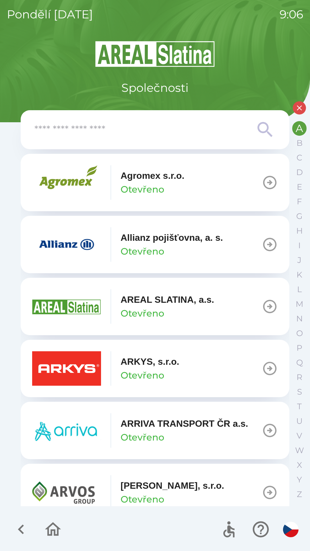
scroll to position [139, 0]
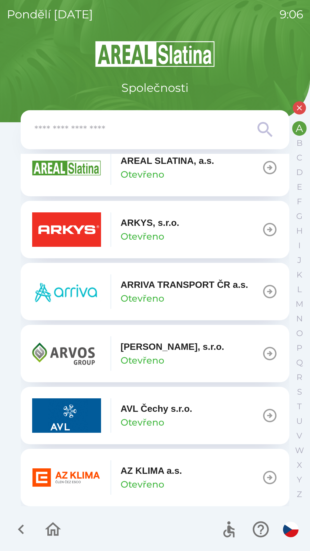
click at [144, 475] on p "AZ KLIMA a.s." at bounding box center [151, 471] width 61 height 14
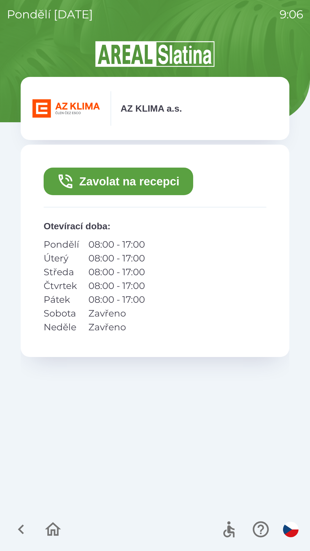
click at [112, 181] on button "Zavolat na recepci" at bounding box center [119, 182] width 150 height 28
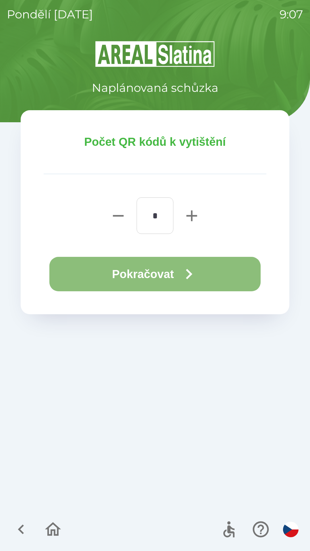
click at [87, 274] on button "Pokračovat" at bounding box center [154, 274] width 211 height 34
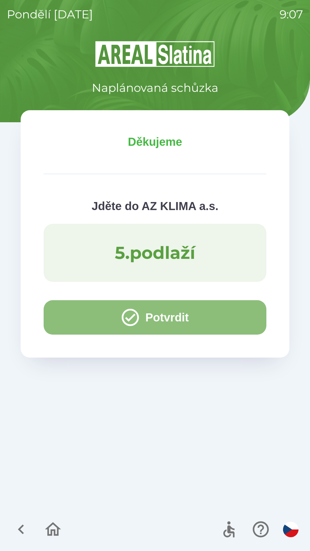
click at [56, 320] on button "Potvrdit" at bounding box center [155, 317] width 223 height 34
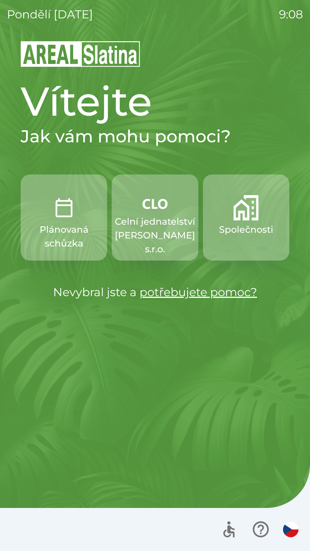
click at [158, 205] on img "button" at bounding box center [154, 203] width 25 height 17
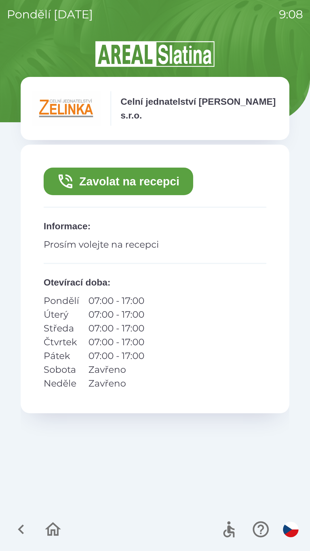
click at [152, 171] on button "Zavolat na recepci" at bounding box center [119, 182] width 150 height 28
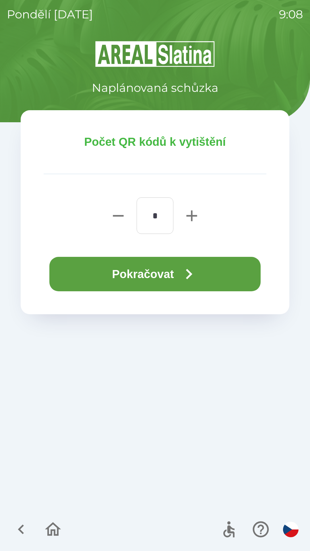
click at [164, 275] on button "Pokračovat" at bounding box center [154, 274] width 211 height 34
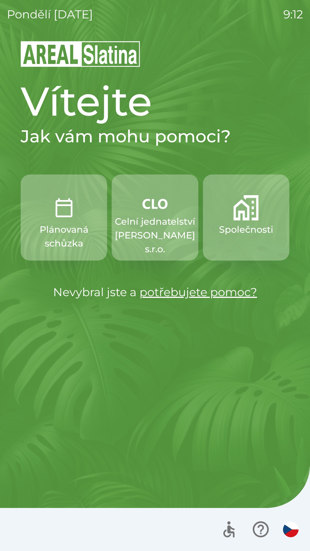
click at [149, 215] on p "Celní jednatelství [PERSON_NAME] s.r.o." at bounding box center [155, 235] width 80 height 41
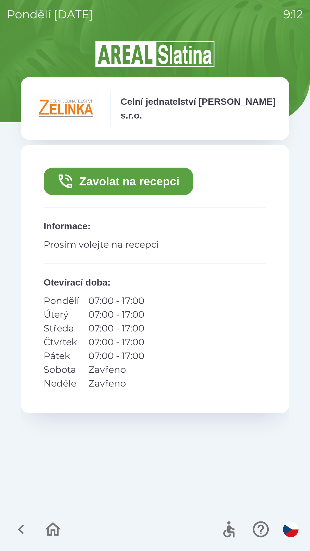
click at [134, 177] on button "Zavolat na recepci" at bounding box center [119, 182] width 150 height 28
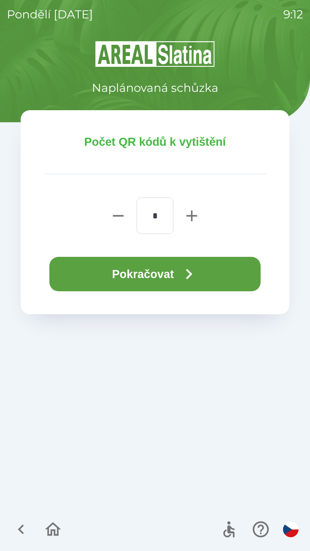
click at [187, 216] on icon "button" at bounding box center [191, 215] width 11 height 11
type input "*"
click at [163, 268] on button "Pokračovat" at bounding box center [154, 274] width 211 height 34
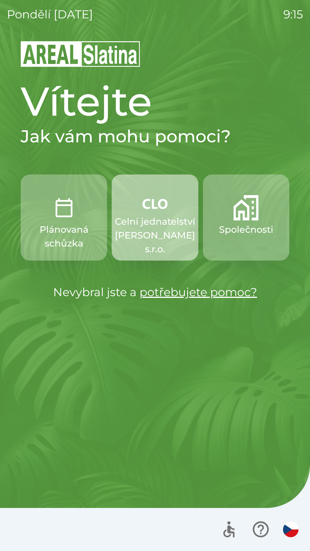
click at [151, 215] on p "Celní jednatelství [PERSON_NAME] s.r.o." at bounding box center [155, 235] width 80 height 41
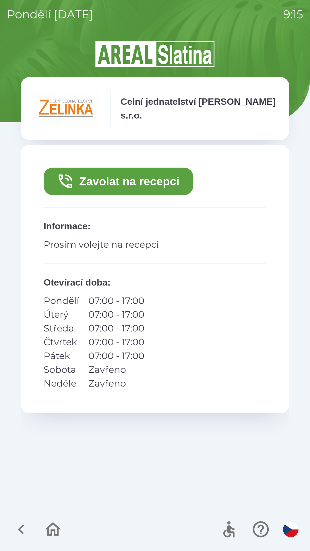
click at [156, 175] on button "Zavolat na recepci" at bounding box center [119, 182] width 150 height 28
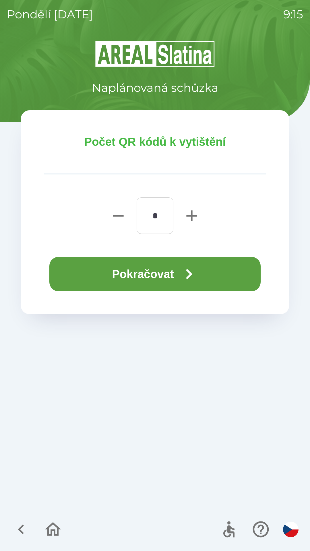
click at [167, 271] on button "Pokračovat" at bounding box center [154, 274] width 211 height 34
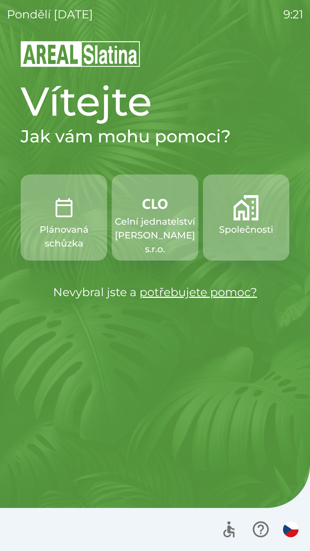
click at [239, 293] on link "potřebujete pomoc?" at bounding box center [199, 292] width 118 height 14
click at [238, 232] on p "Společnosti" at bounding box center [246, 230] width 54 height 14
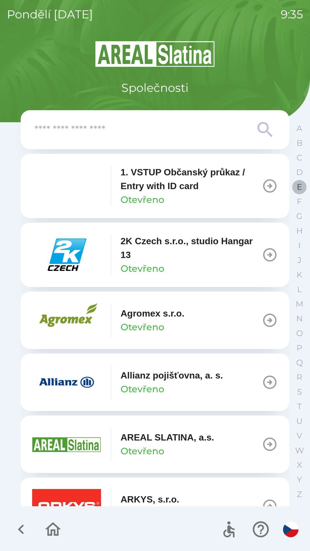
click at [297, 186] on p "E" at bounding box center [299, 187] width 5 height 10
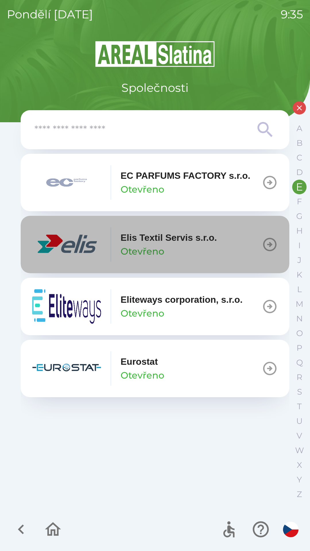
click at [158, 246] on p "Otevřeno" at bounding box center [143, 252] width 44 height 14
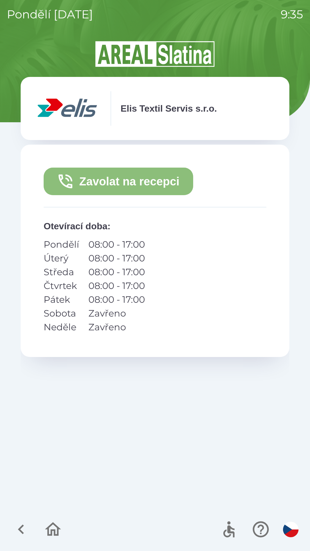
click at [135, 185] on button "Zavolat na recepci" at bounding box center [119, 182] width 150 height 28
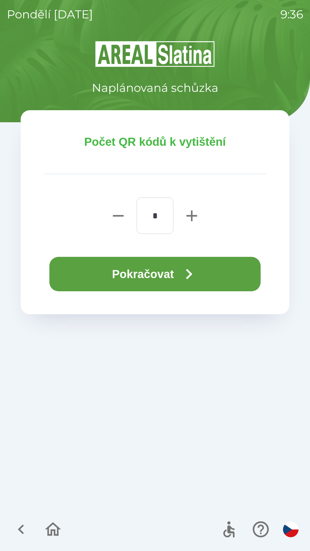
click at [152, 274] on button "Pokračovat" at bounding box center [154, 274] width 211 height 34
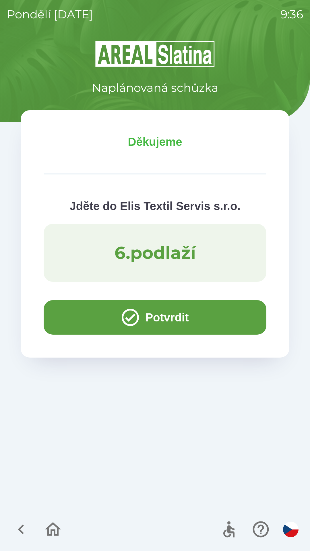
click at [77, 313] on button "Potvrdit" at bounding box center [155, 317] width 223 height 34
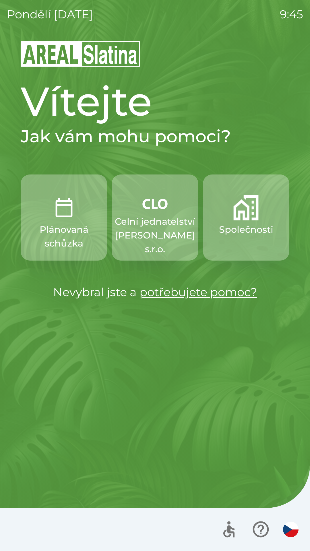
click at [239, 232] on p "Společnosti" at bounding box center [246, 230] width 54 height 14
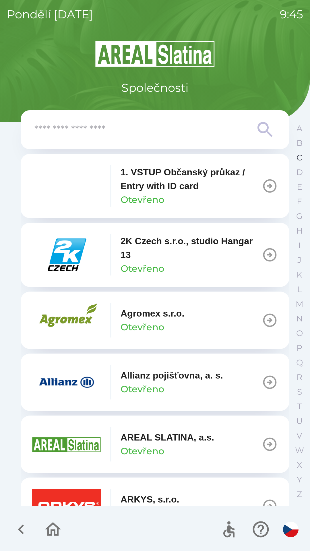
click at [302, 164] on button "C" at bounding box center [299, 157] width 14 height 15
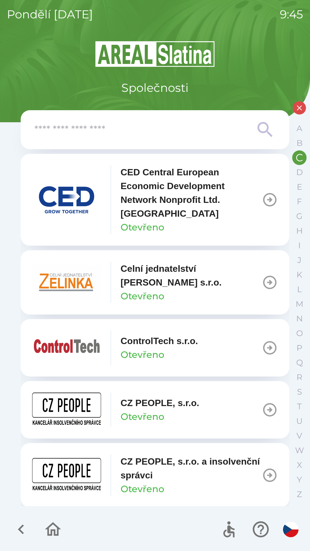
click at [263, 345] on icon "button" at bounding box center [269, 347] width 13 height 13
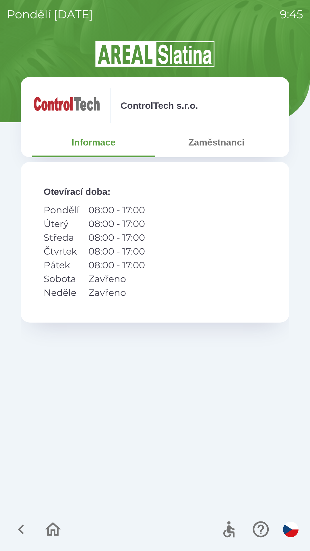
click at [214, 146] on button "Zaměstnanci" at bounding box center [216, 142] width 123 height 21
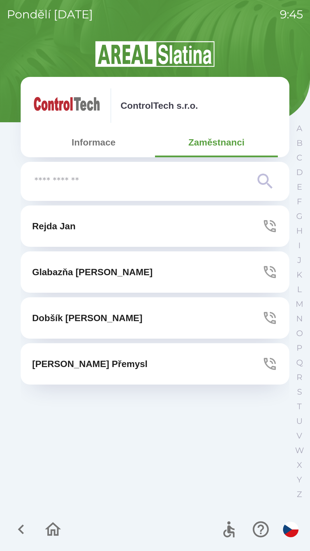
click at [268, 228] on icon "button" at bounding box center [270, 226] width 16 height 16
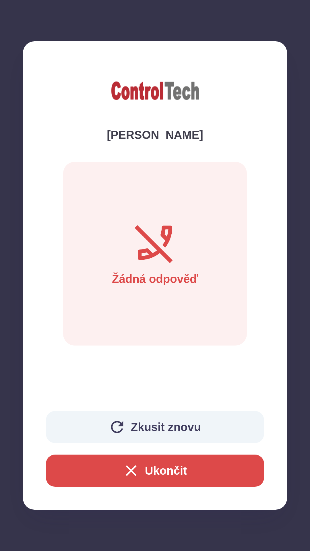
click at [187, 470] on button "Ukončit" at bounding box center [155, 471] width 218 height 32
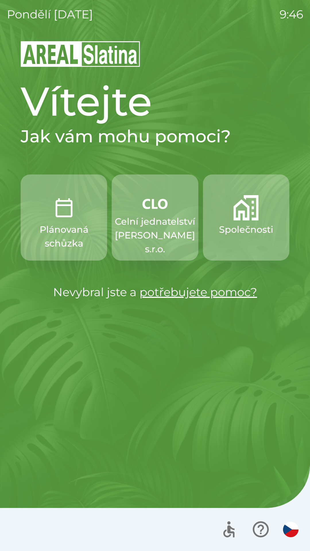
click at [246, 223] on p "Společnosti" at bounding box center [246, 230] width 54 height 14
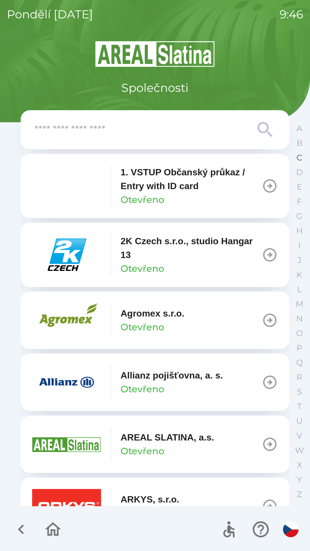
click at [298, 159] on p "C" at bounding box center [300, 158] width 6 height 10
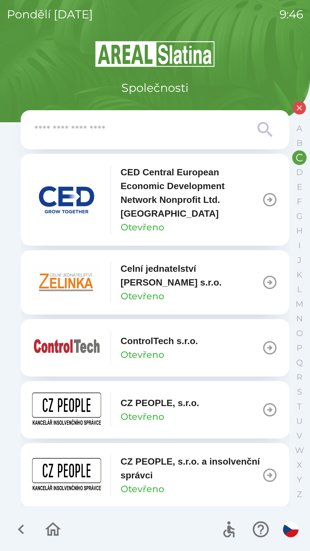
click at [252, 350] on button "ControlTech s.r.o. Otevřeno" at bounding box center [155, 347] width 269 height 57
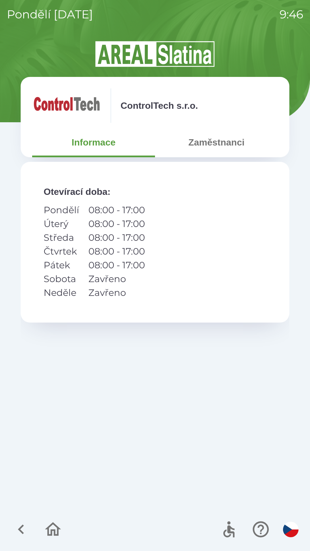
click at [217, 148] on button "Zaměstnanci" at bounding box center [216, 142] width 123 height 21
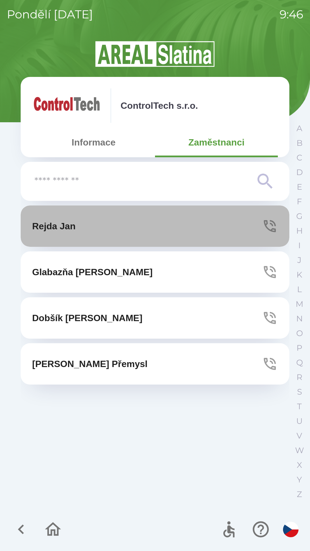
click at [263, 227] on icon "button" at bounding box center [270, 226] width 16 height 16
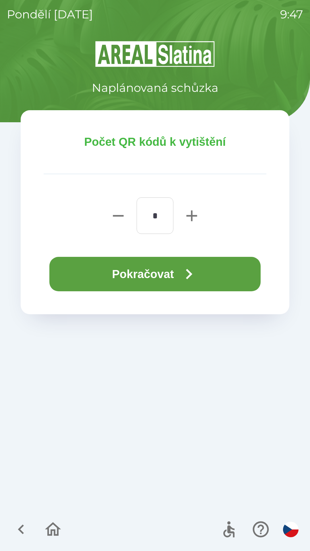
click at [228, 274] on button "Pokračovat" at bounding box center [154, 274] width 211 height 34
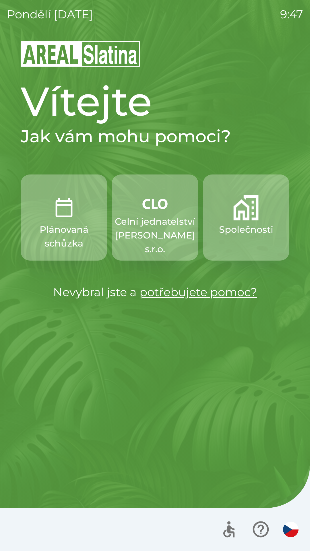
click at [152, 219] on p "Celní jednatelství [PERSON_NAME] s.r.o." at bounding box center [155, 235] width 80 height 41
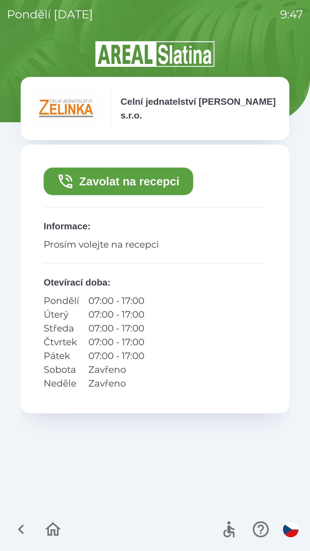
click at [156, 180] on button "Zavolat na recepci" at bounding box center [119, 182] width 150 height 28
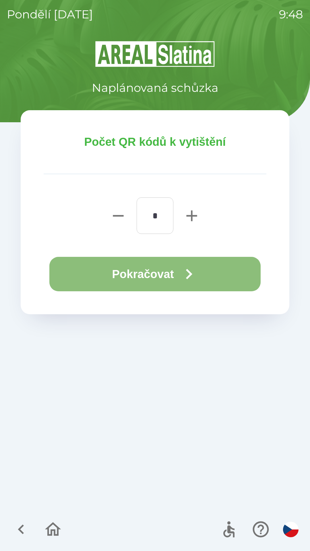
click at [157, 269] on button "Pokračovat" at bounding box center [154, 274] width 211 height 34
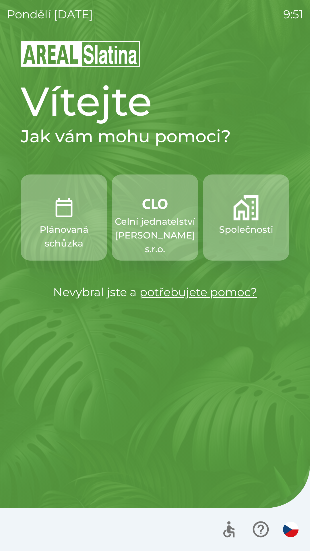
click at [156, 235] on p "Celní jednatelství [PERSON_NAME] s.r.o." at bounding box center [155, 235] width 80 height 41
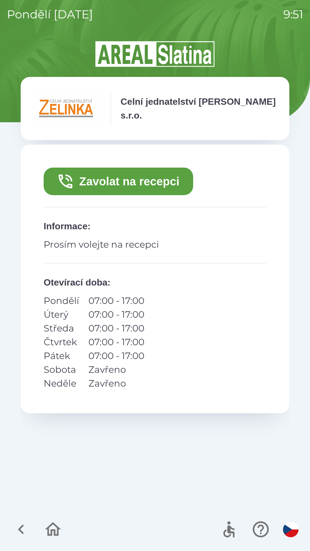
click at [167, 181] on button "Zavolat na recepci" at bounding box center [119, 182] width 150 height 28
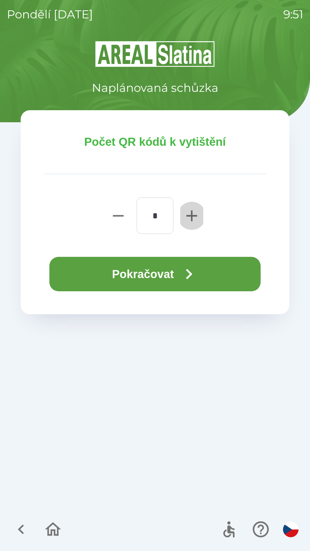
click at [192, 212] on icon "button" at bounding box center [191, 215] width 11 height 11
type input "*"
click at [187, 274] on icon "button" at bounding box center [189, 274] width 21 height 21
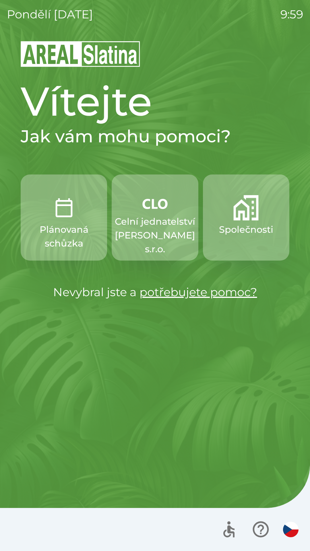
click at [242, 223] on p "Společnosti" at bounding box center [246, 230] width 54 height 14
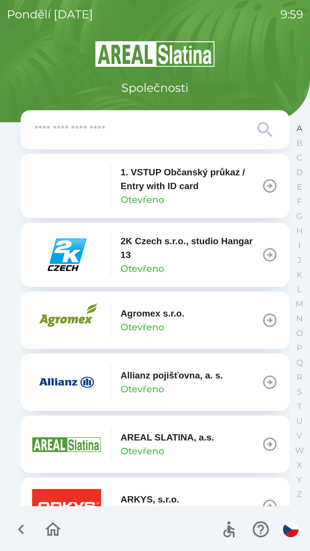
click at [302, 127] on p "A" at bounding box center [300, 128] width 6 height 10
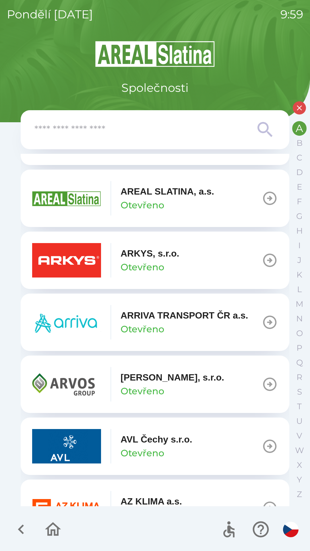
scroll to position [139, 0]
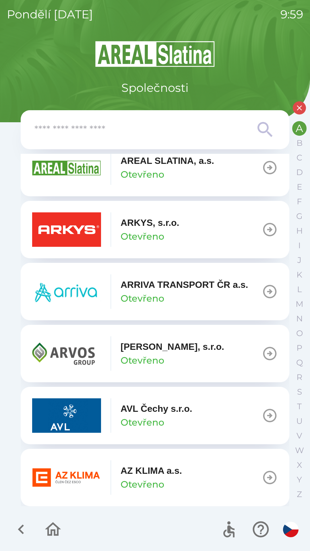
click at [155, 470] on p "AZ KLIMA a.s." at bounding box center [151, 471] width 61 height 14
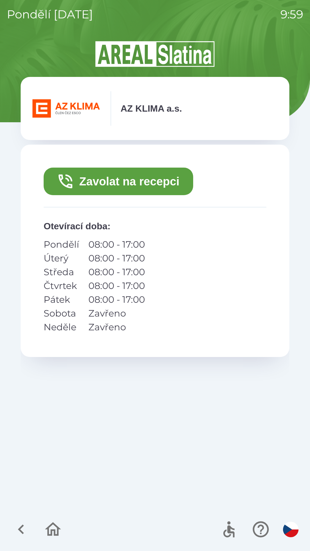
click at [173, 179] on button "Zavolat na recepci" at bounding box center [119, 182] width 150 height 28
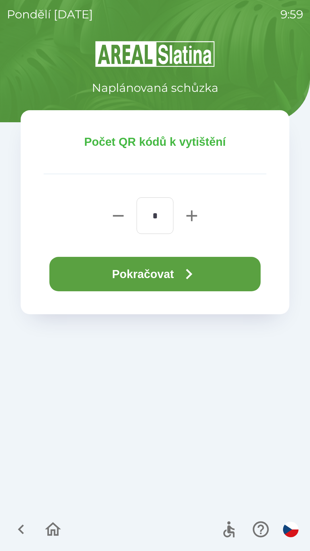
click at [158, 270] on button "Pokračovat" at bounding box center [154, 274] width 211 height 34
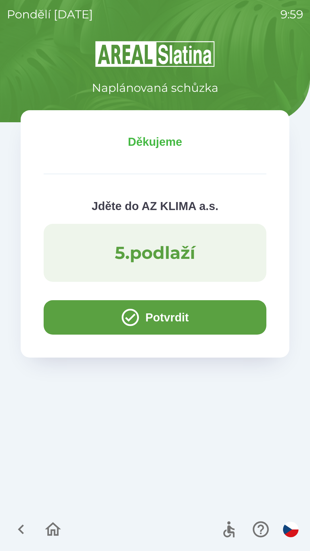
click at [69, 312] on button "Potvrdit" at bounding box center [155, 317] width 223 height 34
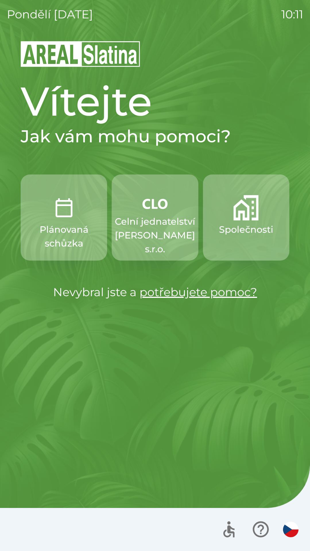
click at [59, 237] on p "Plánovaná schůzka" at bounding box center [63, 237] width 59 height 28
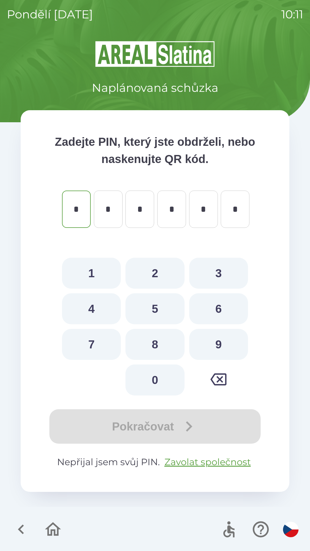
click at [21, 532] on icon "button" at bounding box center [21, 530] width 6 height 10
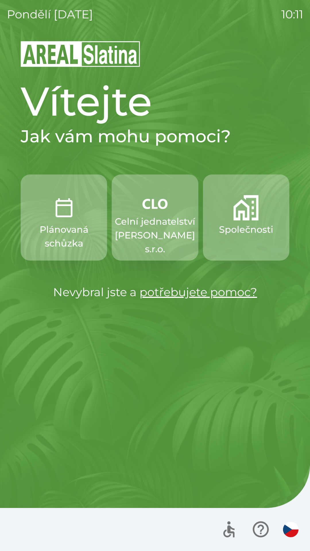
click at [221, 240] on button "Společnosti" at bounding box center [246, 218] width 86 height 86
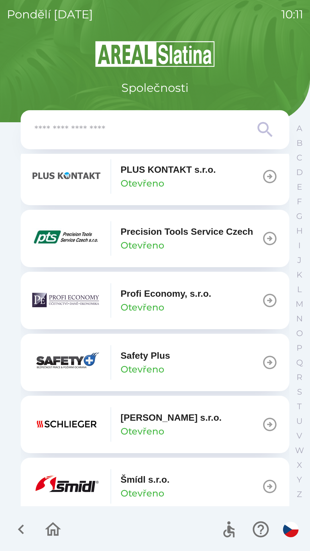
scroll to position [3080, 0]
click at [266, 307] on icon "button" at bounding box center [269, 300] width 13 height 13
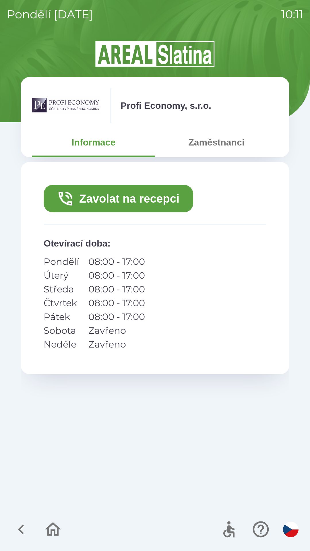
click at [20, 523] on icon "button" at bounding box center [20, 529] width 19 height 19
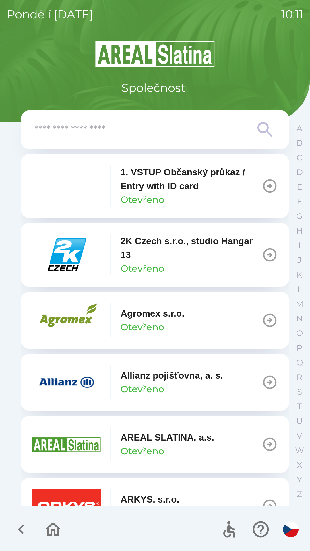
click at [51, 531] on icon "button" at bounding box center [52, 529] width 19 height 19
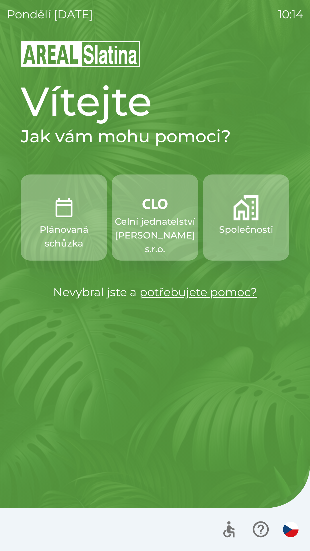
click at [242, 217] on img "button" at bounding box center [245, 207] width 25 height 25
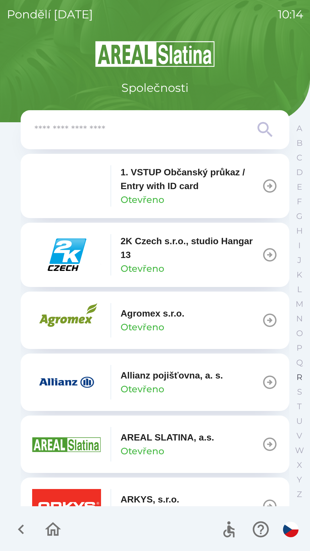
click at [305, 373] on button "R" at bounding box center [299, 377] width 14 height 15
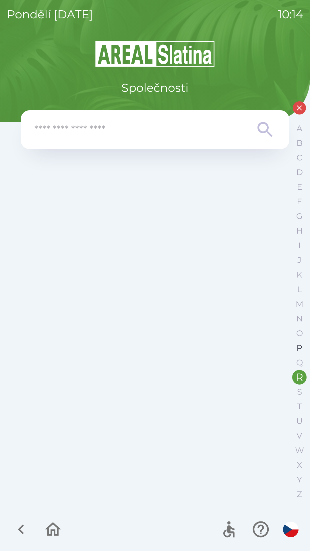
click at [295, 346] on button "P" at bounding box center [299, 348] width 14 height 15
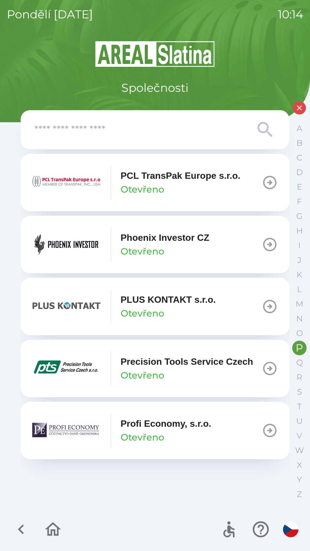
click at [198, 426] on p "Profi Economy, s.r.o." at bounding box center [166, 424] width 91 height 14
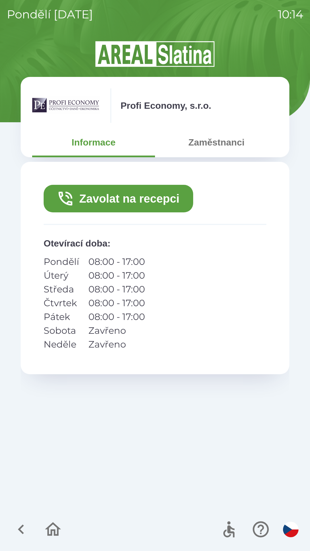
click at [132, 199] on button "Zavolat na recepci" at bounding box center [119, 199] width 150 height 28
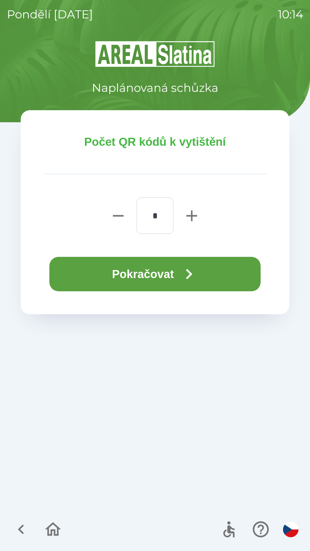
click at [100, 274] on button "Pokračovat" at bounding box center [154, 274] width 211 height 34
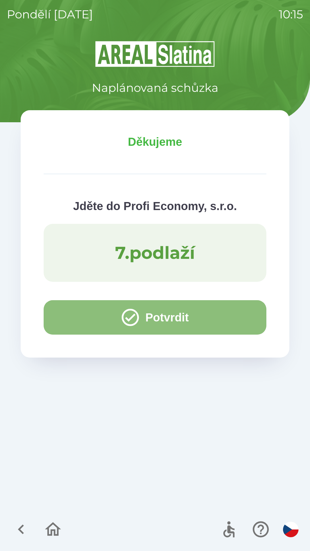
click at [81, 316] on button "Potvrdit" at bounding box center [155, 317] width 223 height 34
